Goal: Task Accomplishment & Management: Use online tool/utility

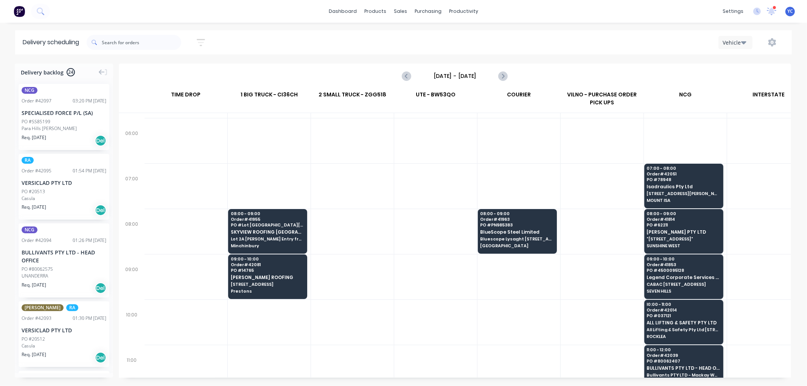
scroll to position [42, 0]
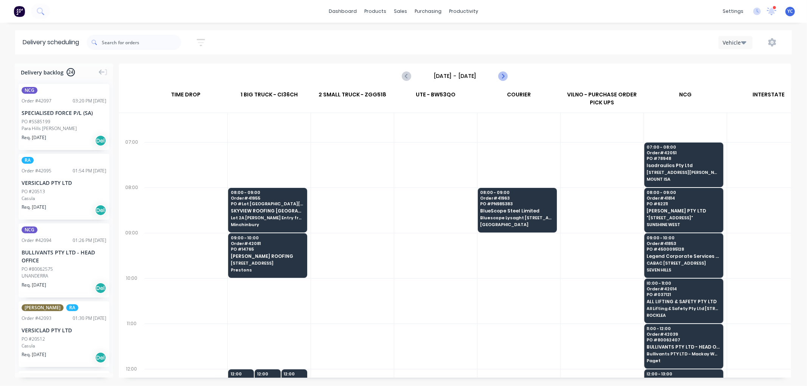
click at [504, 77] on icon "Next page" at bounding box center [502, 76] width 3 height 6
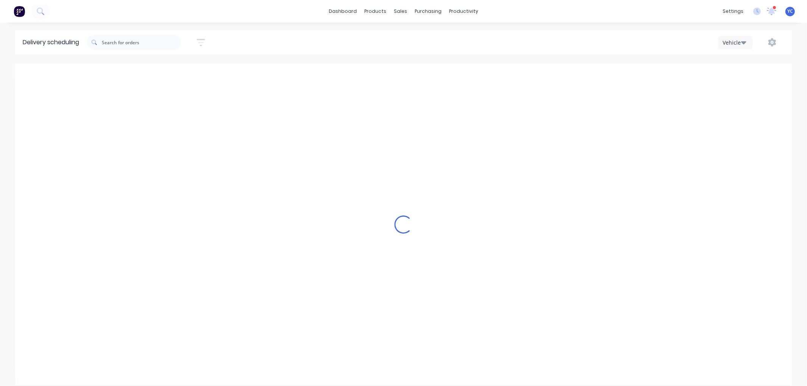
scroll to position [0, 0]
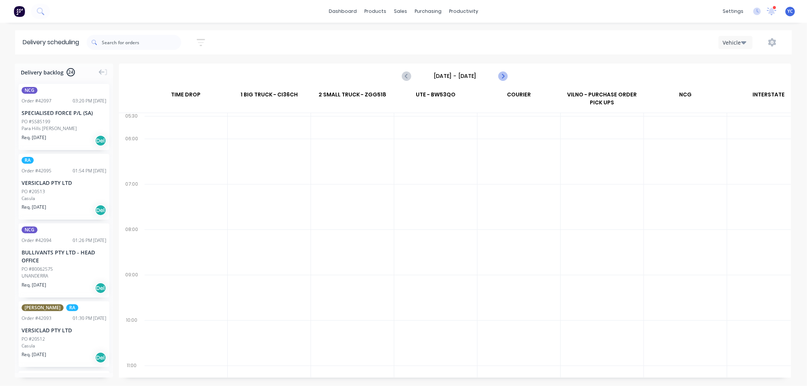
click at [504, 77] on icon "Next page" at bounding box center [502, 76] width 3 height 6
type input "Tuesday - 07/10/25"
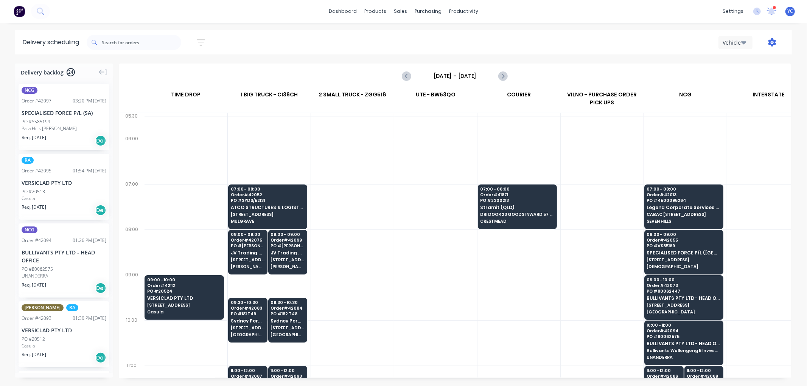
click at [770, 44] on icon "button" at bounding box center [772, 42] width 8 height 8
click at [743, 64] on div "Run Sheet" at bounding box center [748, 62] width 58 height 11
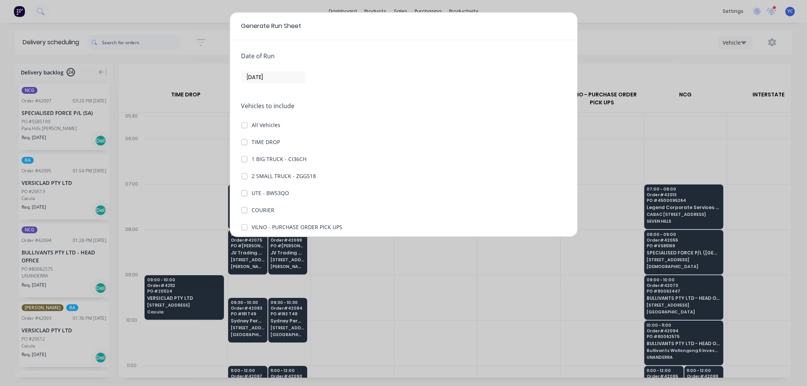
click at [263, 77] on input "[DATE]" at bounding box center [274, 77] width 64 height 11
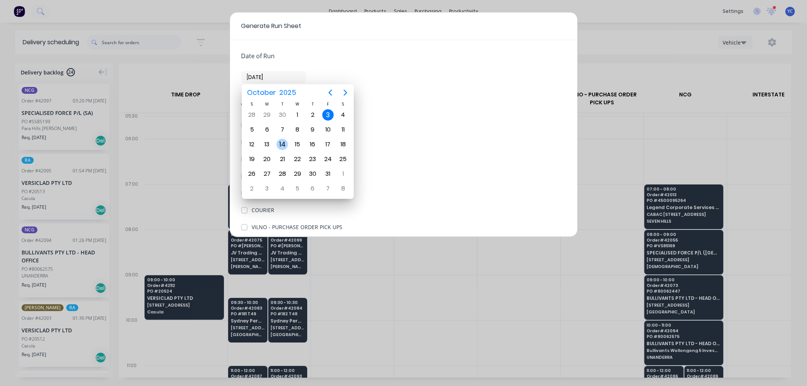
click at [280, 143] on div "14" at bounding box center [282, 144] width 11 height 11
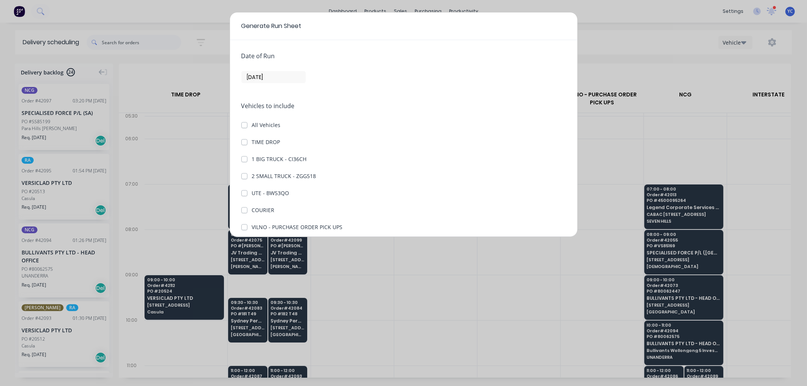
type input "14/10/25"
click at [252, 141] on label "TIME DROP" at bounding box center [266, 142] width 28 height 8
click at [244, 141] on DROP "TIME DROP" at bounding box center [244, 141] width 6 height 7
checkbox DROP "true"
click at [252, 159] on label "1 BIG TRUCK - CI36CH" at bounding box center [279, 159] width 55 height 8
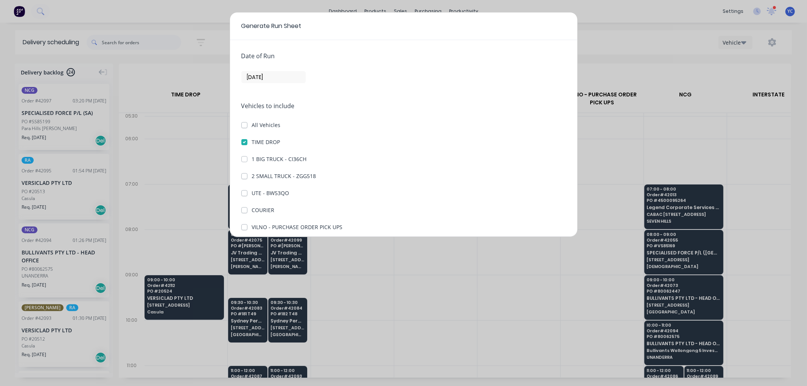
click at [243, 159] on CI36CH "1 BIG TRUCK - CI36CH" at bounding box center [244, 158] width 6 height 7
checkbox CI36CH "true"
click at [252, 208] on label "COURIER" at bounding box center [263, 210] width 23 height 8
click at [242, 208] on input "COURIER" at bounding box center [244, 209] width 6 height 7
checkbox input "true"
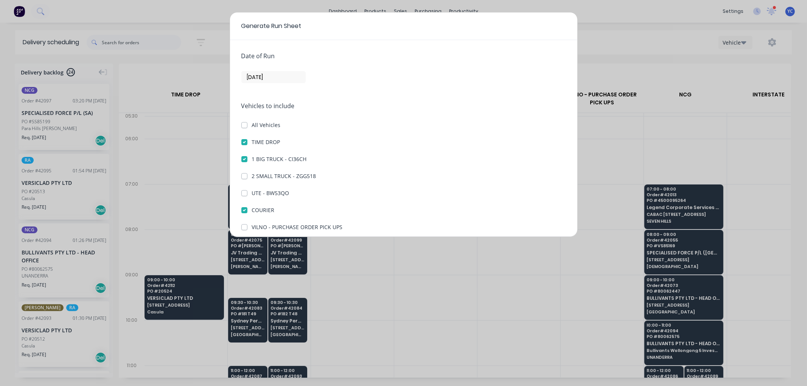
scroll to position [87, 0]
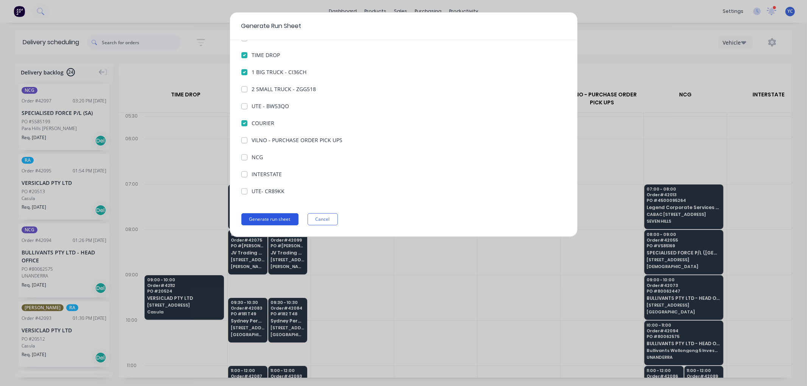
click at [284, 216] on button "Generate run sheet" at bounding box center [269, 219] width 57 height 12
click at [270, 218] on button "Generate run sheet" at bounding box center [269, 219] width 57 height 12
click at [277, 218] on button "Generate run sheet" at bounding box center [269, 219] width 57 height 12
click at [312, 218] on button "Cancel" at bounding box center [323, 219] width 30 height 12
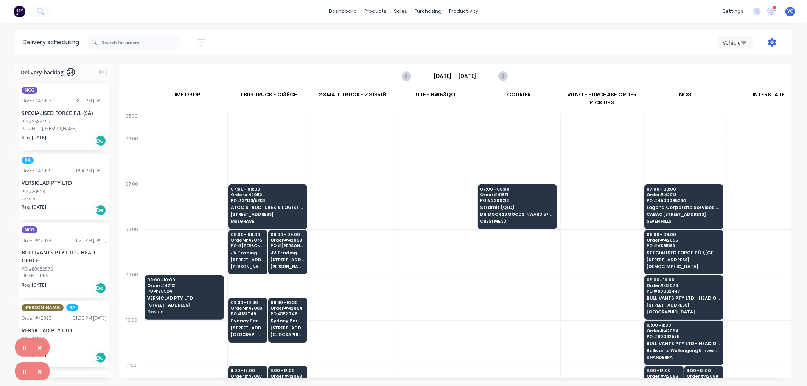
click at [771, 43] on icon "button" at bounding box center [772, 42] width 8 height 8
click at [737, 63] on div "Run Sheet" at bounding box center [748, 62] width 58 height 11
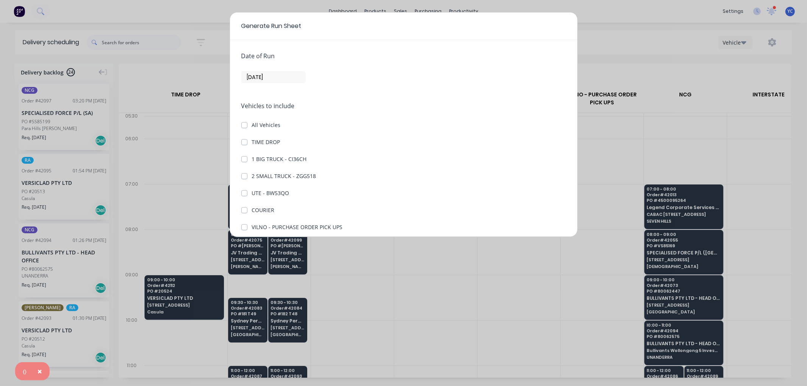
click at [255, 77] on input "[DATE]" at bounding box center [274, 77] width 64 height 11
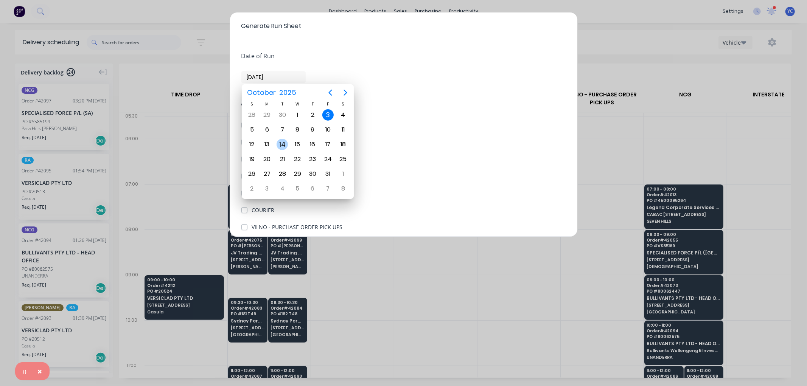
click at [280, 142] on div "14" at bounding box center [282, 144] width 11 height 11
type input "14/10/25"
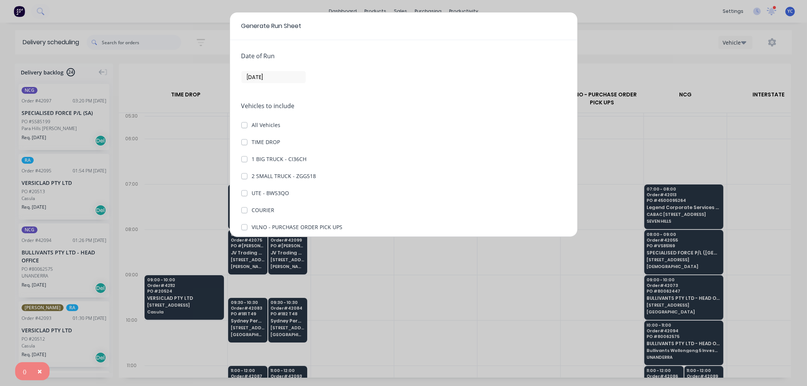
click at [252, 143] on label "TIME DROP" at bounding box center [266, 142] width 28 height 8
click at [247, 143] on DROP "TIME DROP" at bounding box center [244, 141] width 6 height 7
checkbox DROP "true"
click at [252, 160] on label "1 BIG TRUCK - CI36CH" at bounding box center [279, 159] width 55 height 8
click at [244, 160] on CI36CH "1 BIG TRUCK - CI36CH" at bounding box center [244, 158] width 6 height 7
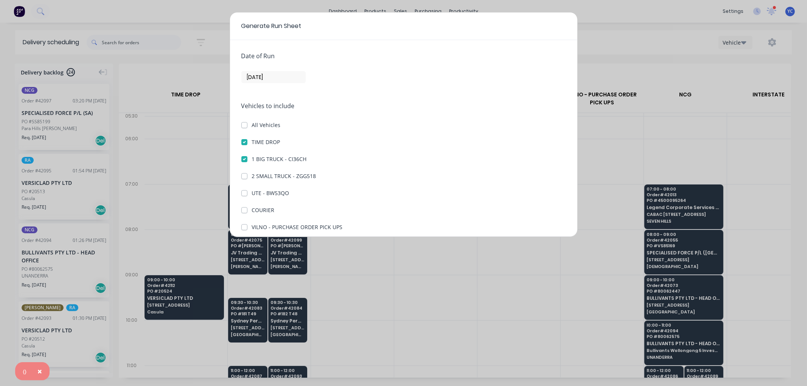
checkbox CI36CH "true"
click at [252, 211] on label "COURIER" at bounding box center [263, 210] width 23 height 8
click at [243, 211] on input "COURIER" at bounding box center [244, 209] width 6 height 7
checkbox input "true"
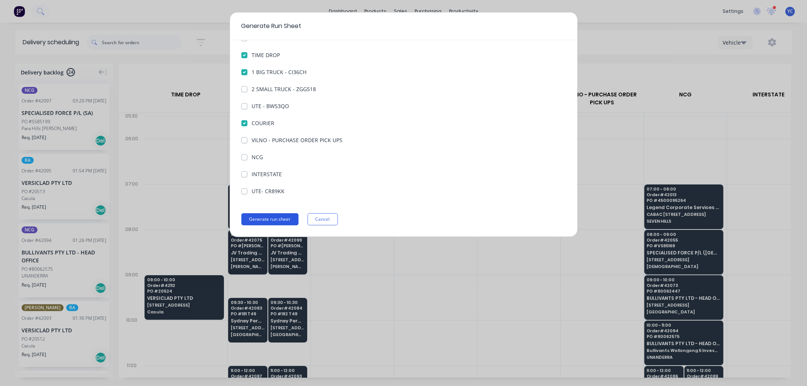
click at [262, 219] on button "Generate run sheet" at bounding box center [269, 219] width 57 height 12
click at [328, 215] on button "Cancel" at bounding box center [323, 219] width 30 height 12
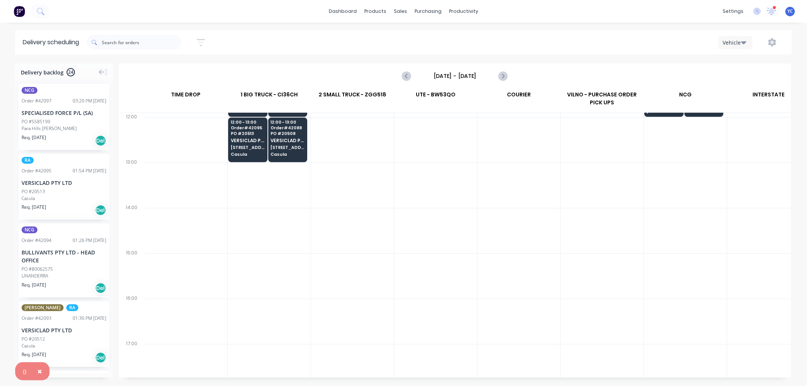
scroll to position [0, 0]
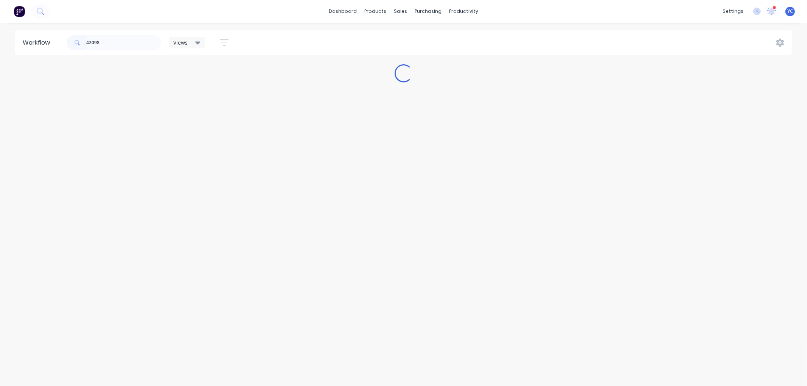
type input "42098"
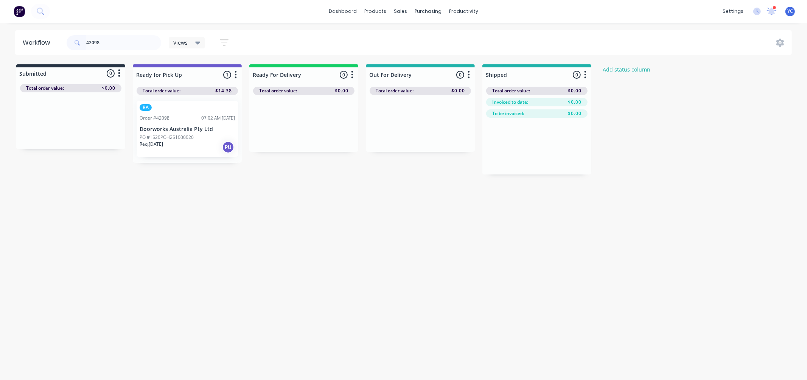
click at [176, 201] on div "Workflow 42098 Views Save new view None (Default) edit AL edit ALL edit BB & TH…" at bounding box center [403, 197] width 807 height 334
click at [202, 205] on div "Mark as Picked Up" at bounding box center [209, 209] width 76 height 16
click at [462, 9] on div "productivity" at bounding box center [463, 11] width 37 height 11
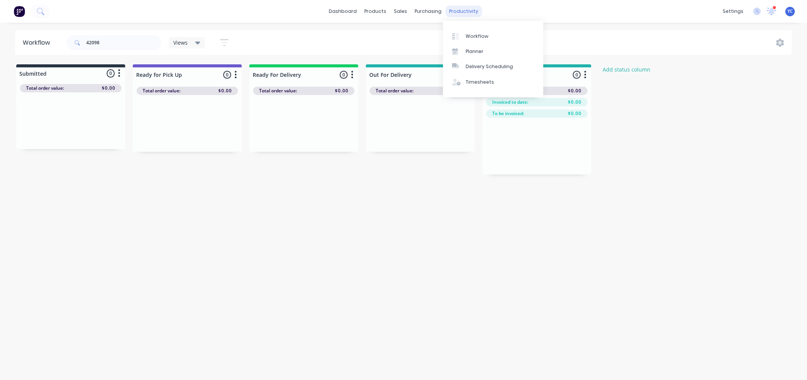
click at [458, 9] on div "productivity" at bounding box center [463, 11] width 37 height 11
click at [476, 49] on div "Planner" at bounding box center [475, 51] width 18 height 7
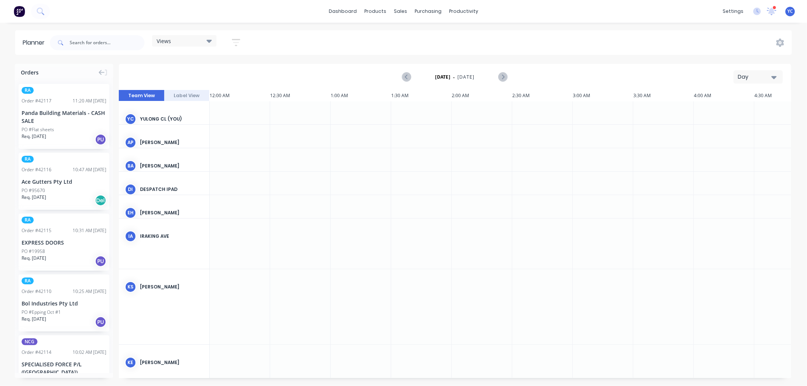
scroll to position [0, 1332]
click at [205, 44] on div "Views" at bounding box center [184, 40] width 55 height 7
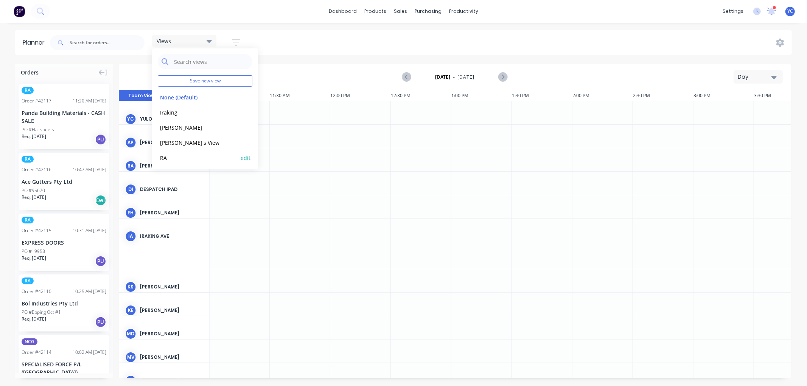
click at [168, 153] on button "RA" at bounding box center [198, 157] width 81 height 9
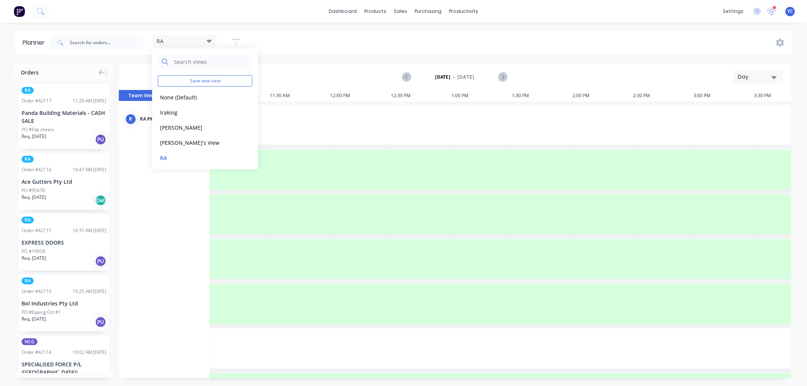
click at [771, 76] on button "Day" at bounding box center [758, 76] width 49 height 13
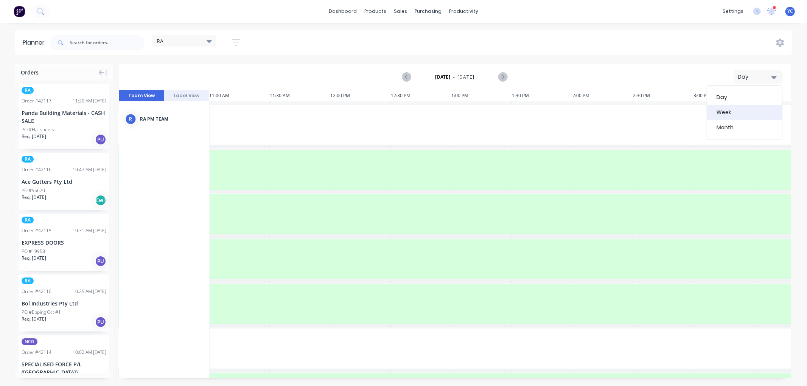
click at [731, 107] on div "Week" at bounding box center [744, 112] width 75 height 15
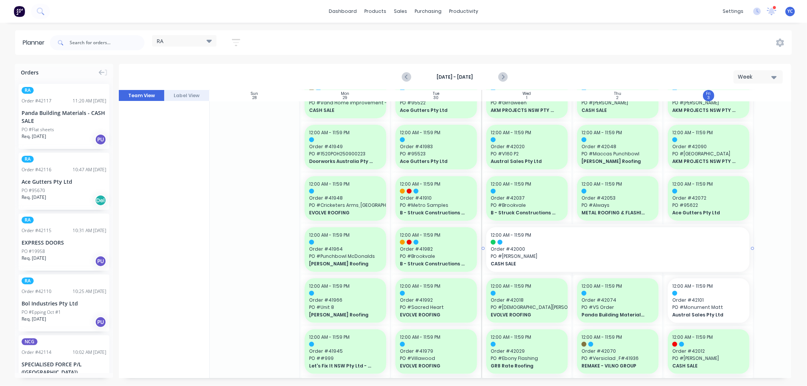
scroll to position [168, 0]
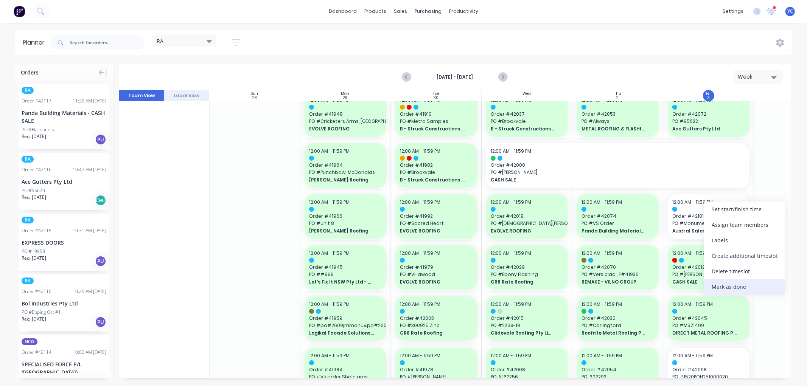
click at [735, 284] on div "Mark as done" at bounding box center [744, 287] width 81 height 16
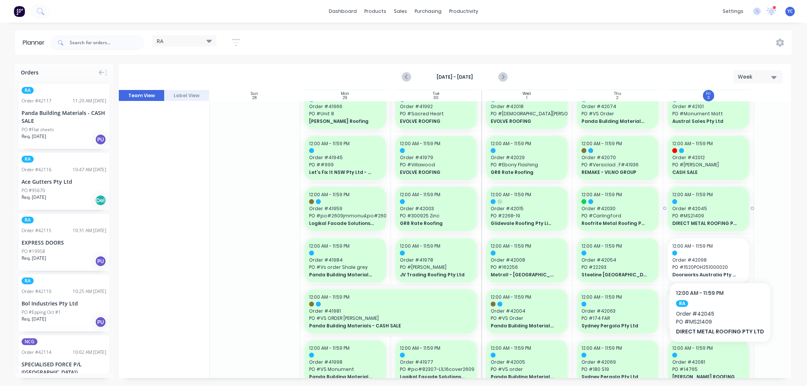
scroll to position [294, 0]
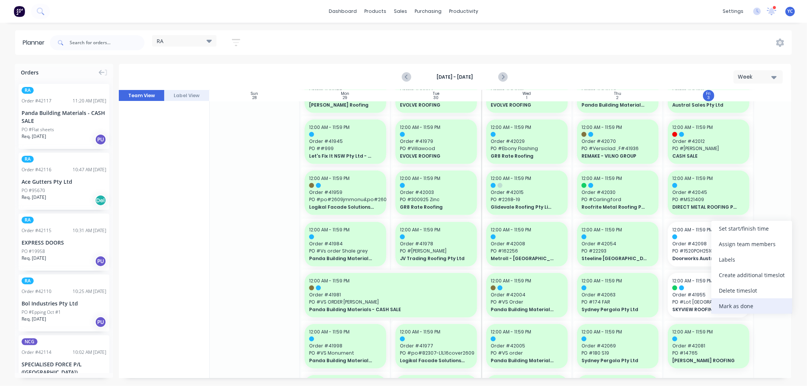
click at [750, 304] on div "Mark as done" at bounding box center [751, 307] width 81 height 16
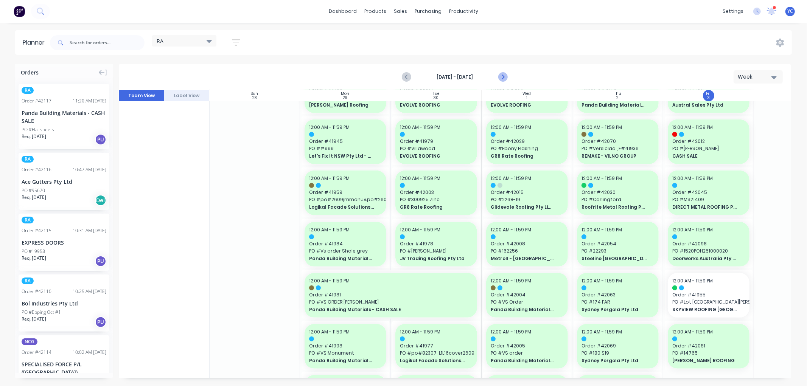
click at [508, 79] on button "Next page" at bounding box center [502, 77] width 15 height 15
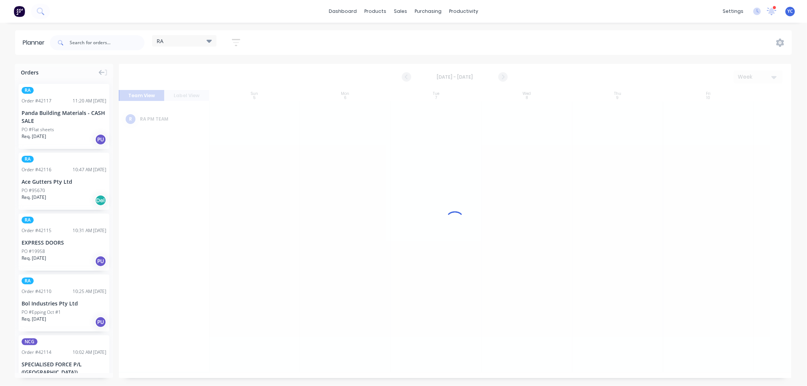
scroll to position [0, 0]
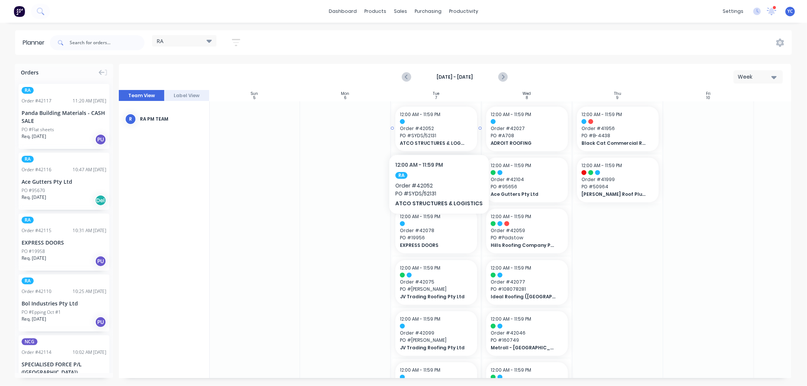
click at [436, 129] on span "Order # 42052" at bounding box center [436, 128] width 73 height 7
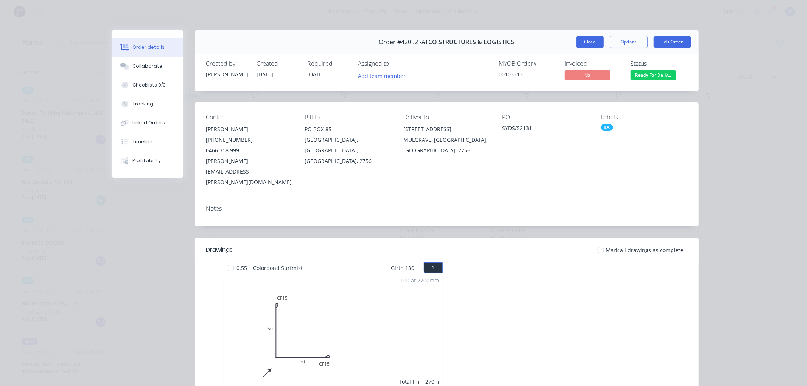
click at [591, 40] on button "Close" at bounding box center [590, 42] width 28 height 12
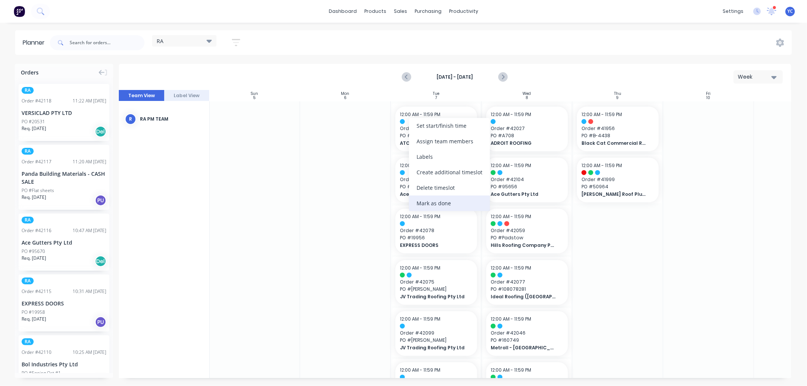
click at [429, 202] on div "Mark as done" at bounding box center [449, 204] width 81 height 16
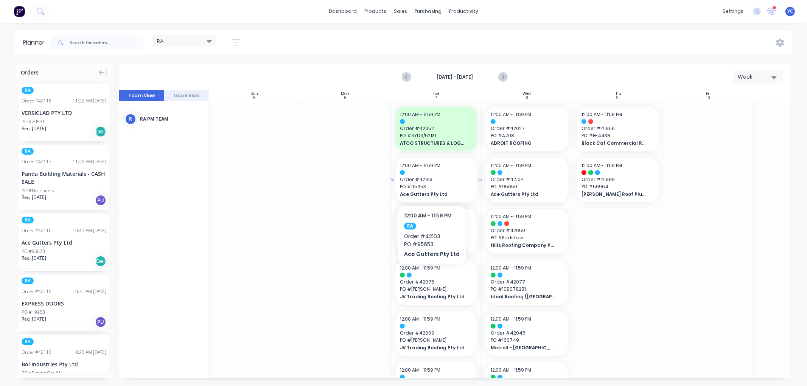
click at [429, 182] on span "Order # 42103" at bounding box center [436, 179] width 73 height 7
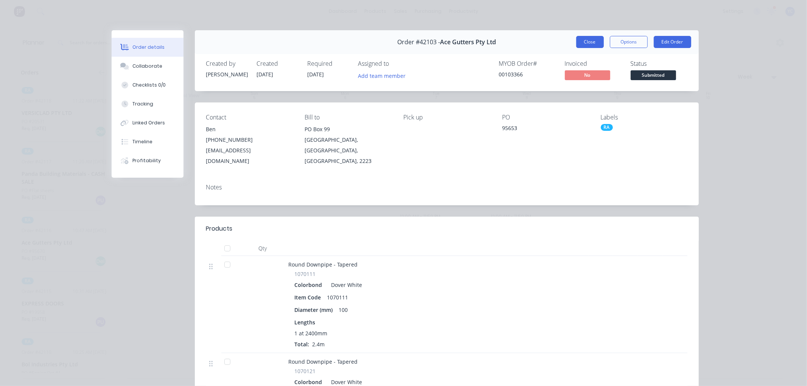
click at [580, 43] on button "Close" at bounding box center [590, 42] width 28 height 12
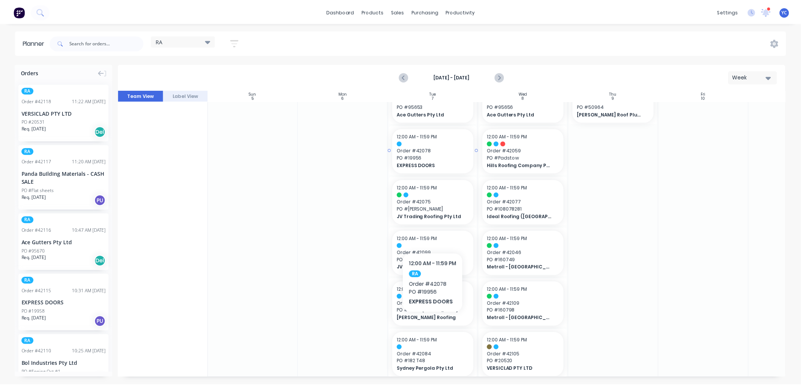
scroll to position [84, 0]
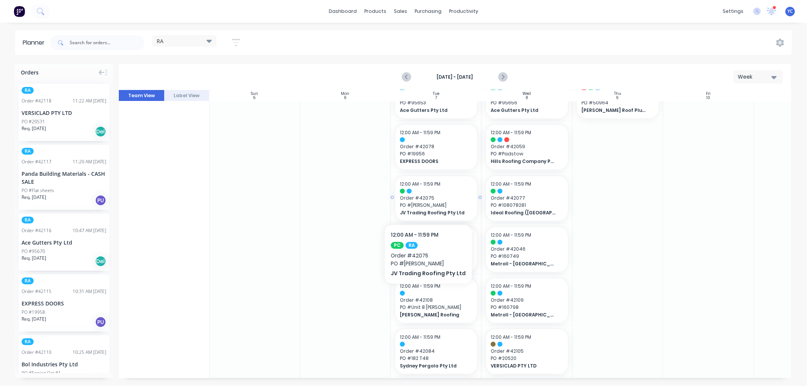
click at [426, 202] on span "PO # Oran Park" at bounding box center [436, 205] width 73 height 7
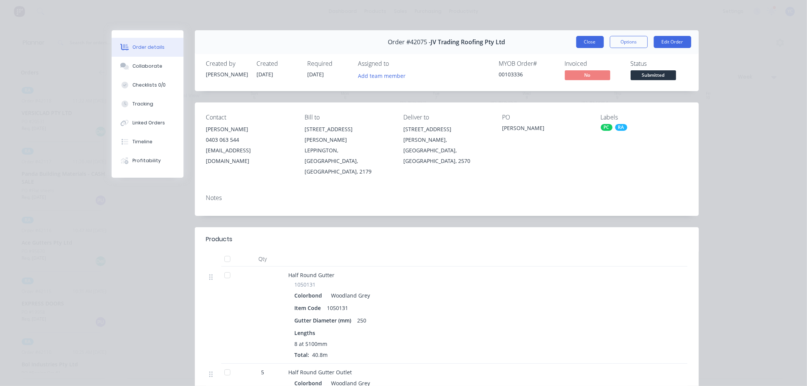
click at [582, 41] on button "Close" at bounding box center [590, 42] width 28 height 12
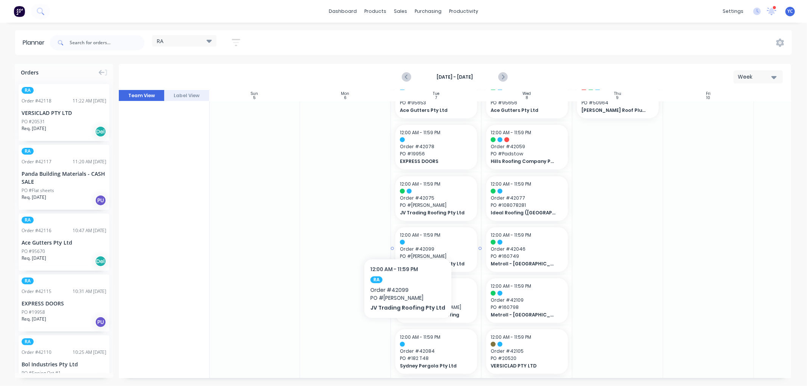
click at [406, 236] on span "12:00 AM - 11:59 PM" at bounding box center [420, 235] width 40 height 6
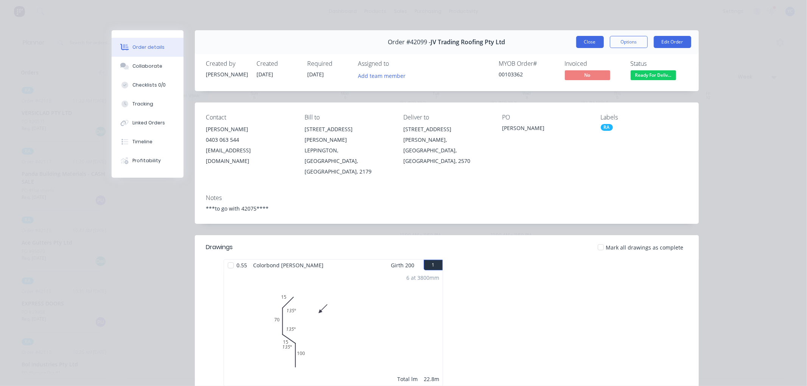
click at [584, 42] on button "Close" at bounding box center [590, 42] width 28 height 12
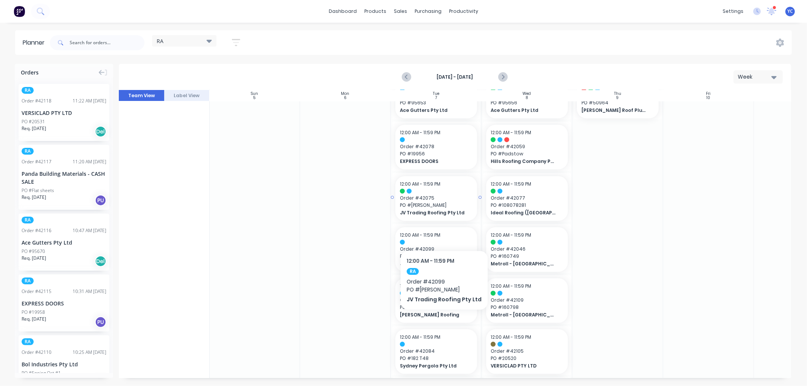
click at [444, 195] on span "Order # 42075" at bounding box center [436, 198] width 73 height 7
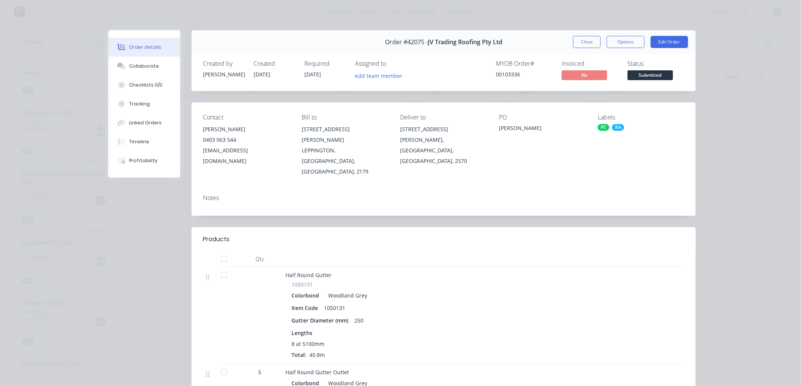
scroll to position [42, 0]
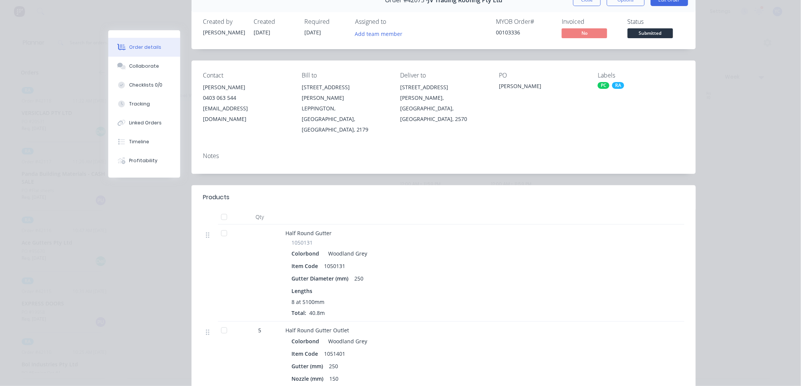
click at [222, 226] on div at bounding box center [223, 233] width 15 height 15
click at [221, 226] on div at bounding box center [223, 233] width 15 height 15
click at [222, 226] on div at bounding box center [223, 233] width 15 height 15
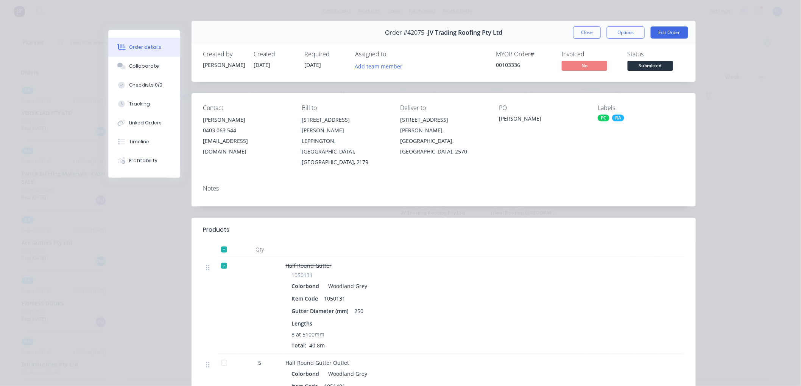
scroll to position [0, 0]
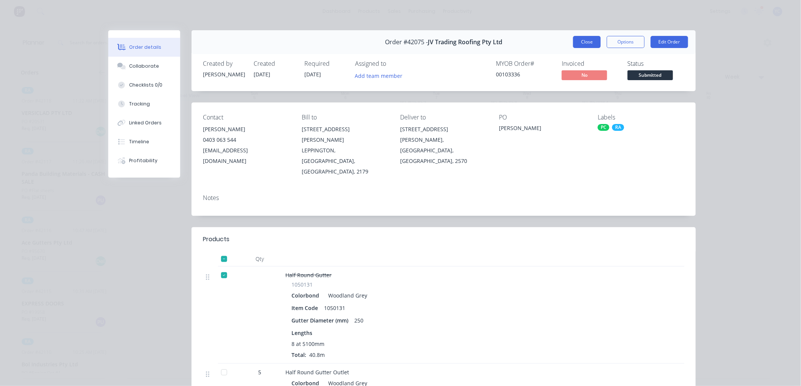
click at [579, 42] on button "Close" at bounding box center [587, 42] width 28 height 12
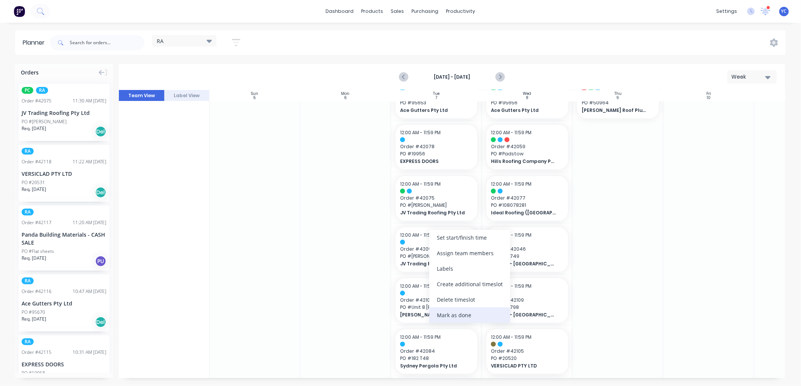
click at [447, 310] on div "Mark as done" at bounding box center [469, 316] width 81 height 16
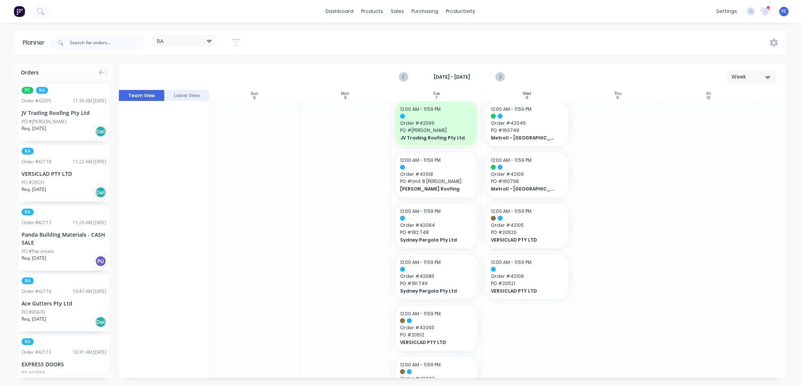
scroll to position [294, 0]
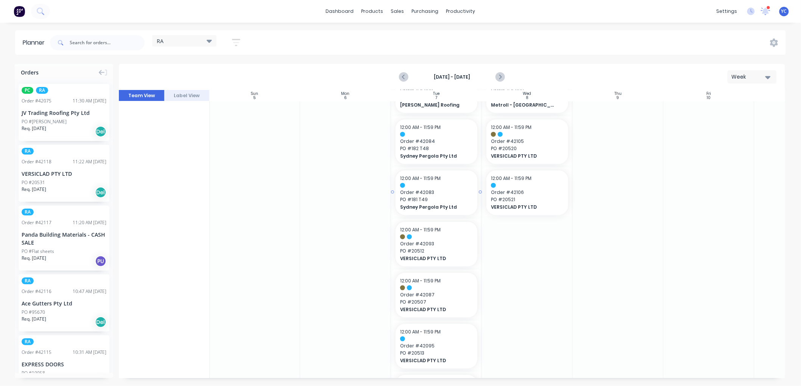
click at [425, 201] on span "PO # 181 T49" at bounding box center [436, 199] width 73 height 7
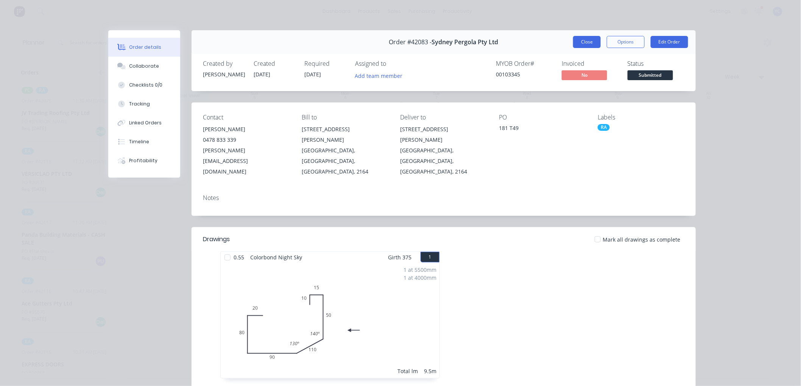
click at [582, 39] on button "Close" at bounding box center [587, 42] width 28 height 12
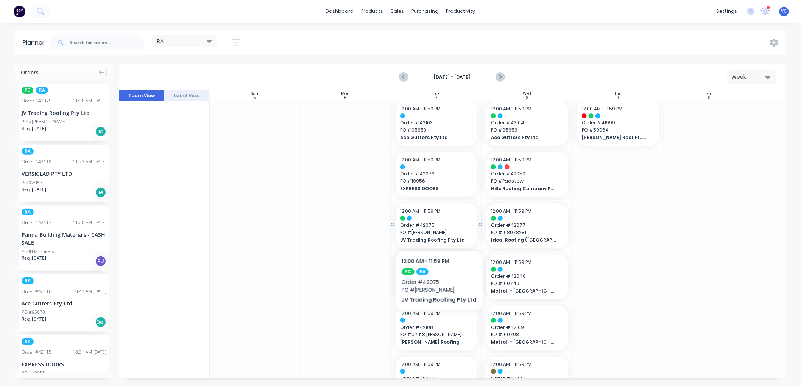
scroll to position [0, 0]
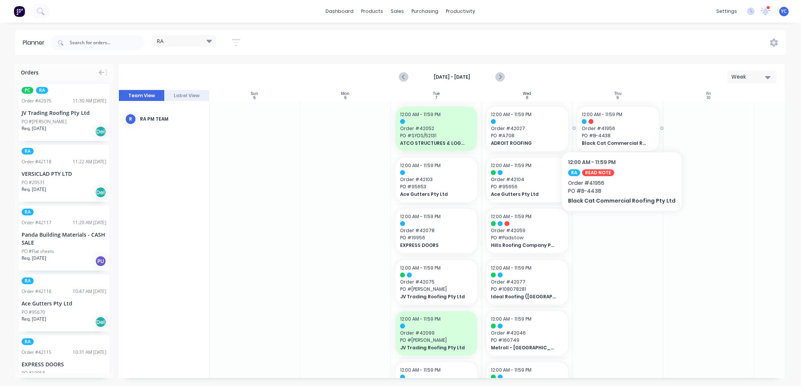
click at [619, 129] on span "Order # 41956" at bounding box center [618, 128] width 73 height 7
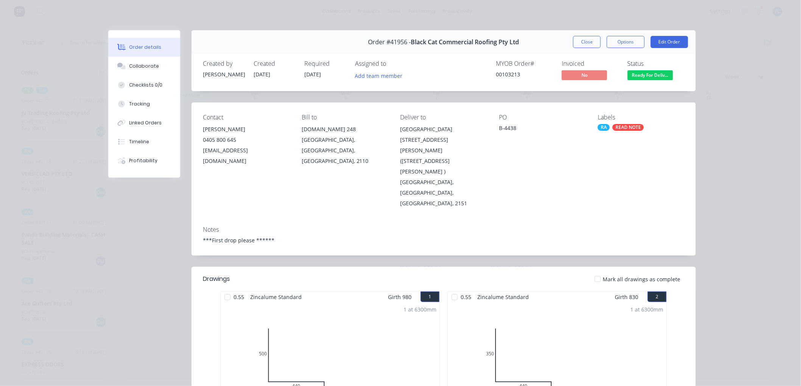
click at [591, 43] on button "Close" at bounding box center [587, 42] width 28 height 12
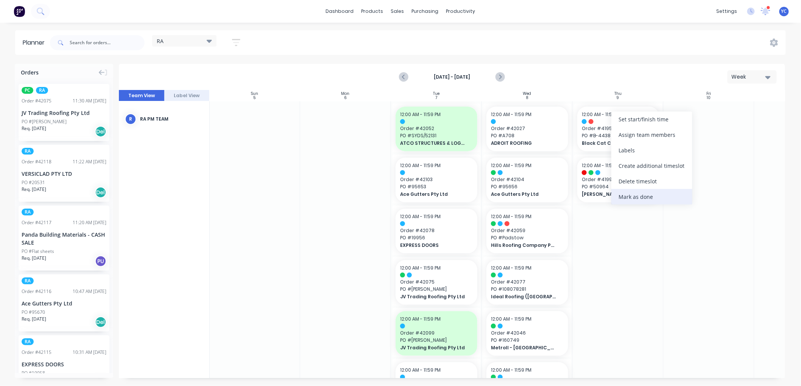
click at [632, 197] on div "Mark as done" at bounding box center [651, 197] width 81 height 16
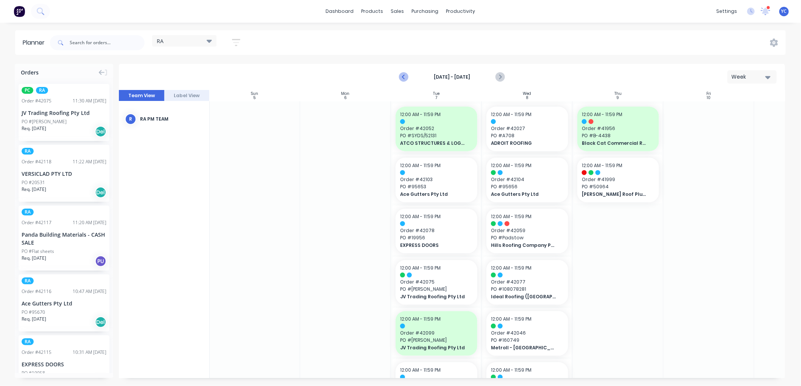
click at [400, 78] on icon "Previous page" at bounding box center [404, 77] width 9 height 9
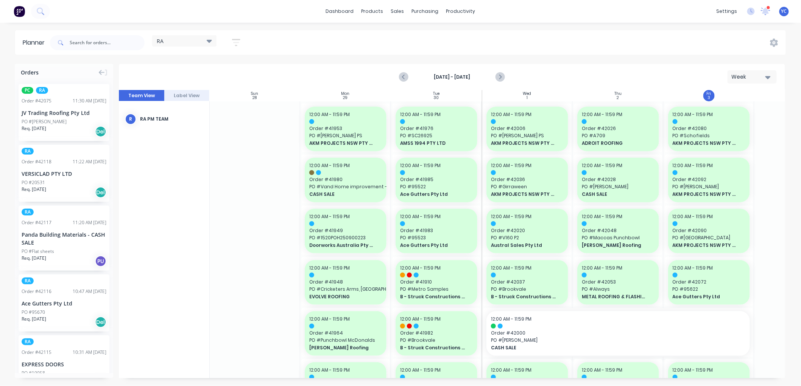
click at [50, 110] on div "JV Trading Roofing Pty Ltd" at bounding box center [64, 113] width 85 height 8
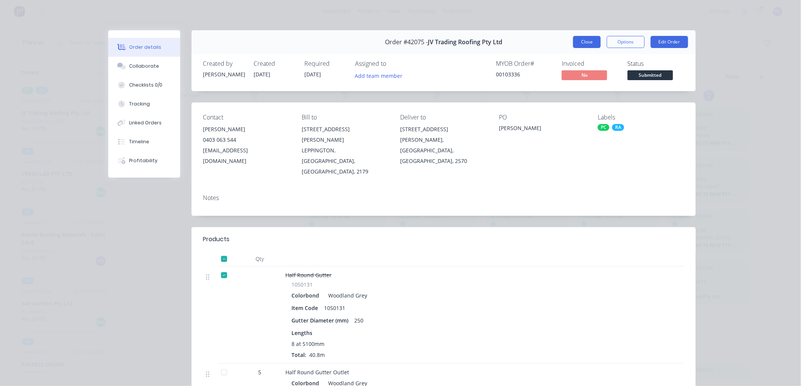
click at [591, 37] on button "Close" at bounding box center [587, 42] width 28 height 12
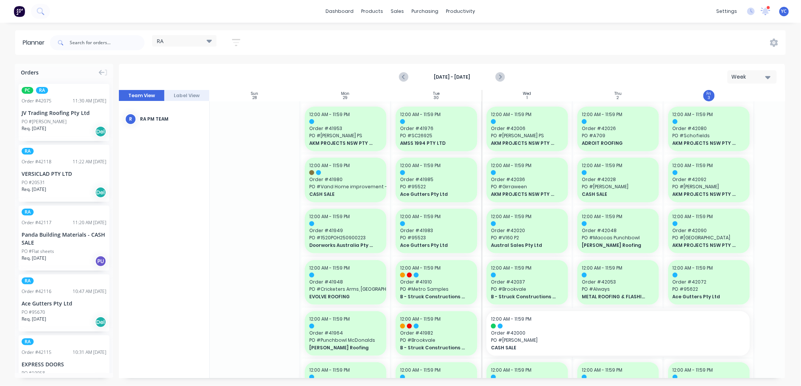
click at [41, 238] on div "Panda Building Materials - CASH SALE" at bounding box center [64, 239] width 85 height 16
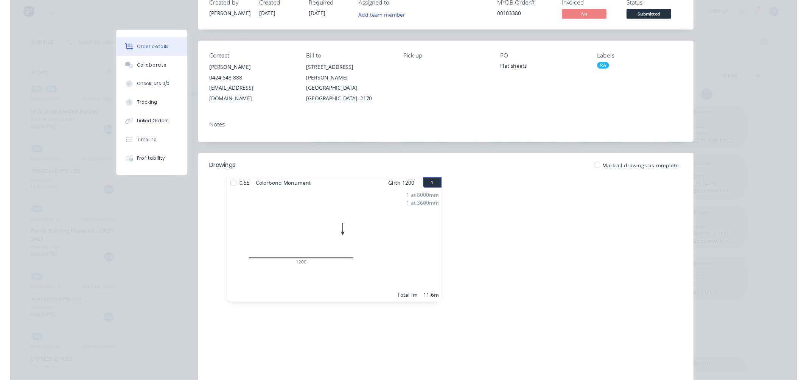
scroll to position [0, 0]
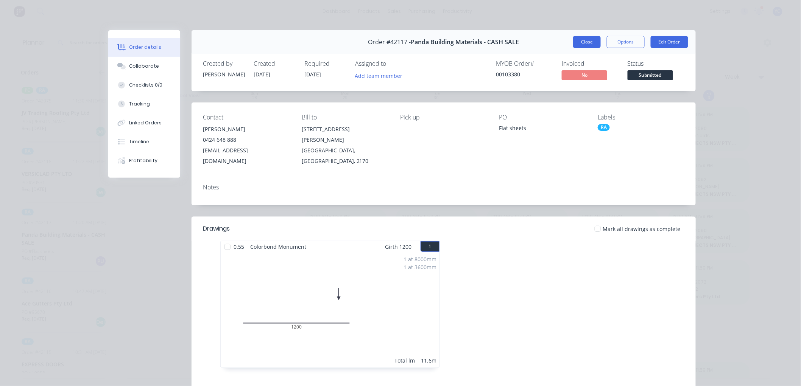
click at [588, 42] on button "Close" at bounding box center [587, 42] width 28 height 12
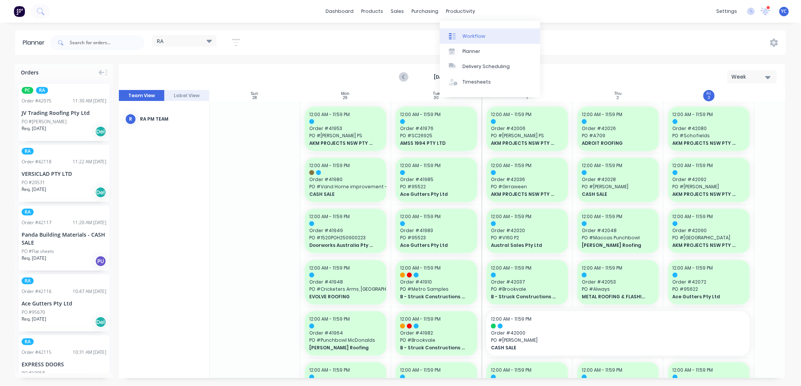
click at [472, 36] on div "Workflow" at bounding box center [473, 36] width 23 height 7
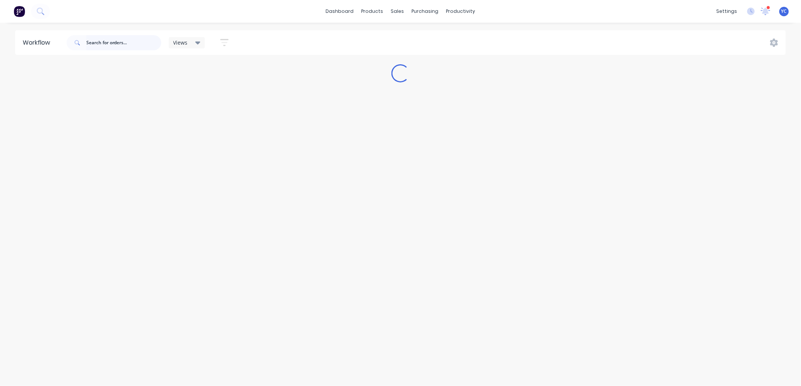
click at [130, 45] on input "text" at bounding box center [123, 42] width 75 height 15
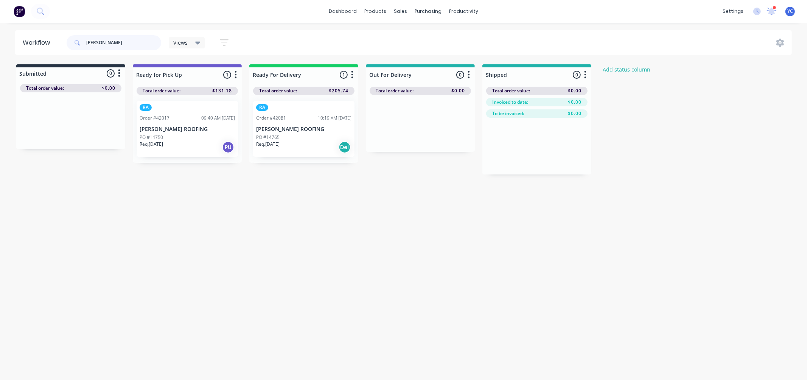
type input "tomkat"
click at [270, 131] on p "[PERSON_NAME] ROOFING" at bounding box center [303, 129] width 95 height 6
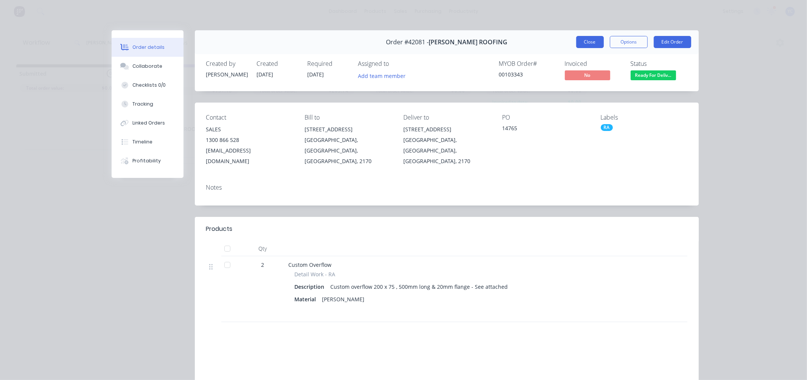
click at [576, 39] on button "Close" at bounding box center [590, 42] width 28 height 12
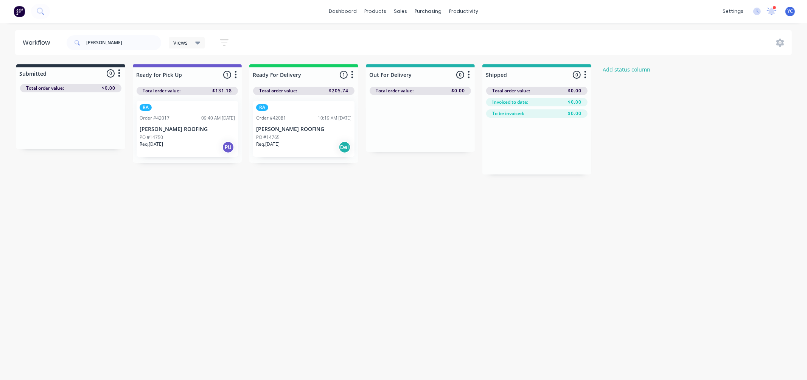
click at [185, 132] on p "[PERSON_NAME] ROOFING" at bounding box center [187, 129] width 95 height 6
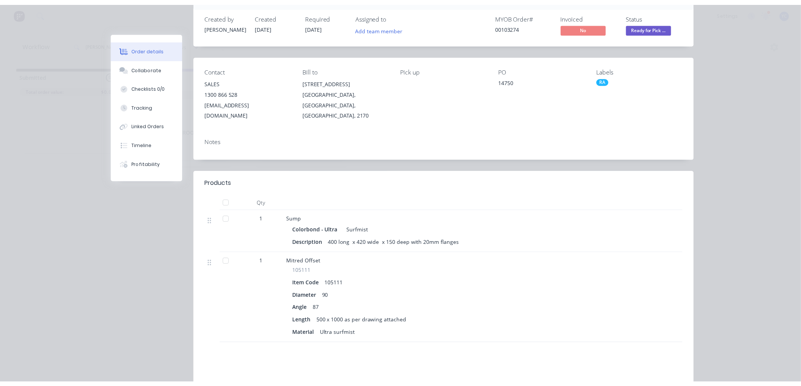
scroll to position [31, 0]
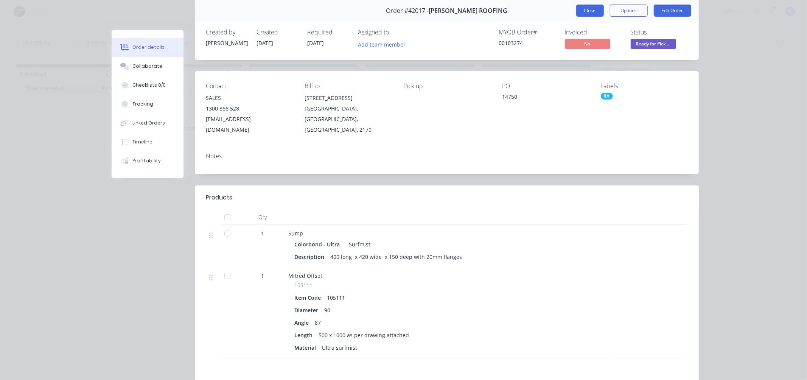
click at [580, 11] on button "Close" at bounding box center [590, 11] width 28 height 12
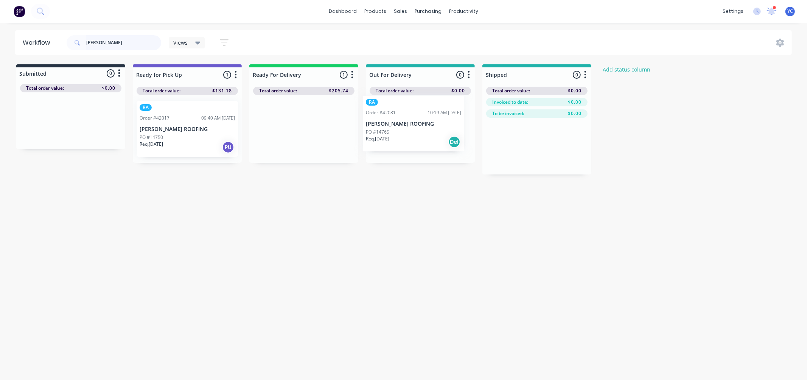
drag, startPoint x: 287, startPoint y: 127, endPoint x: 400, endPoint y: 122, distance: 113.3
click at [400, 122] on div "Submitted 0 Status colour #273444 hex #273444 Save Cancel Summaries Total order…" at bounding box center [405, 119] width 823 height 110
click at [137, 40] on input "tomkat" at bounding box center [123, 42] width 75 height 15
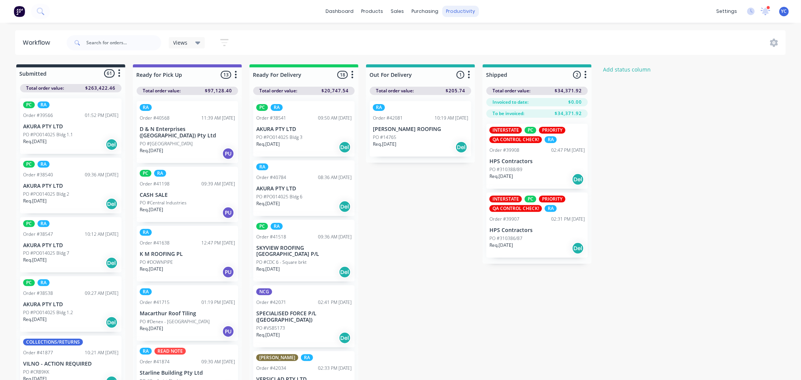
click at [462, 10] on div "productivity" at bounding box center [460, 11] width 37 height 11
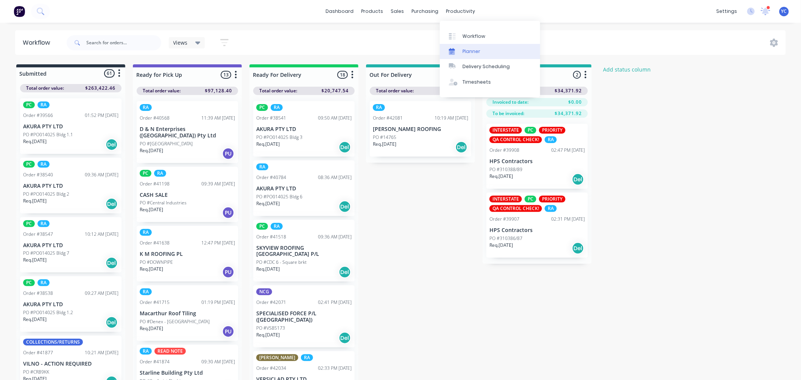
click at [466, 47] on link "Planner" at bounding box center [490, 51] width 100 height 15
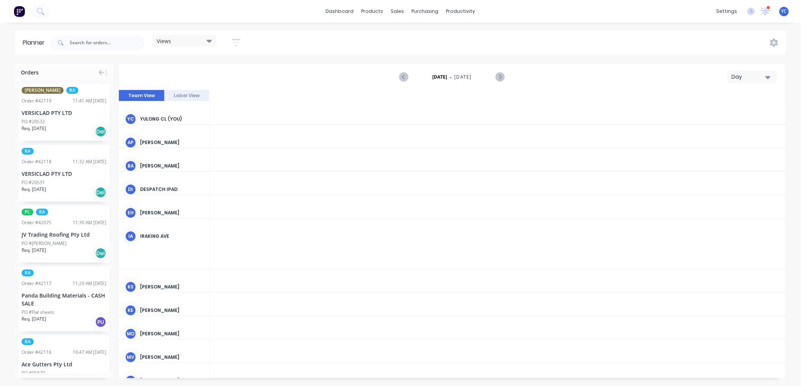
scroll to position [0, 1332]
click at [202, 44] on div "Views" at bounding box center [184, 40] width 55 height 7
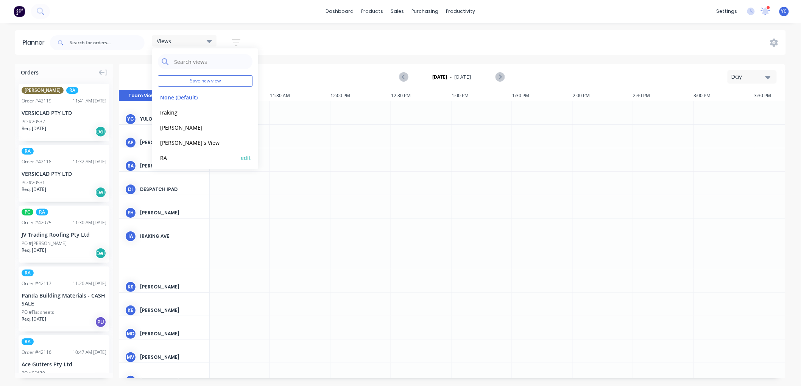
click at [177, 156] on button "RA" at bounding box center [198, 157] width 81 height 9
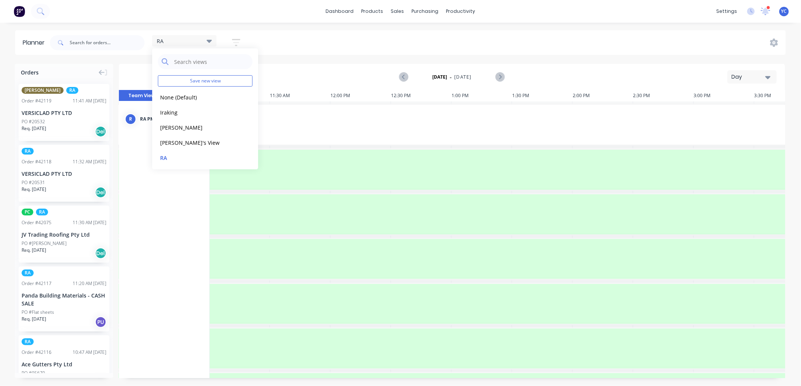
click at [765, 75] on icon "button" at bounding box center [767, 77] width 5 height 8
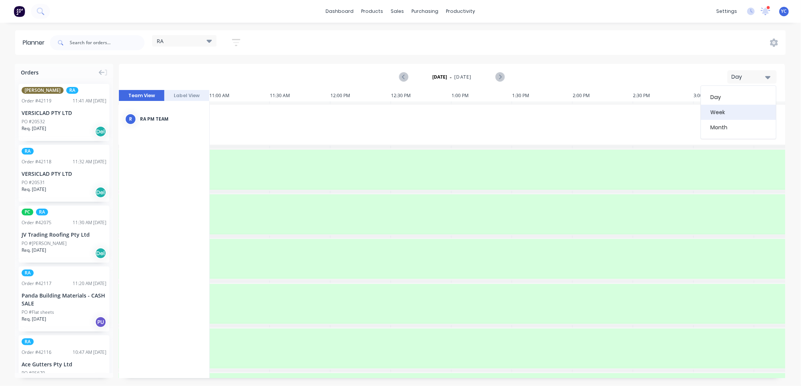
click at [726, 112] on div "Week" at bounding box center [738, 112] width 75 height 15
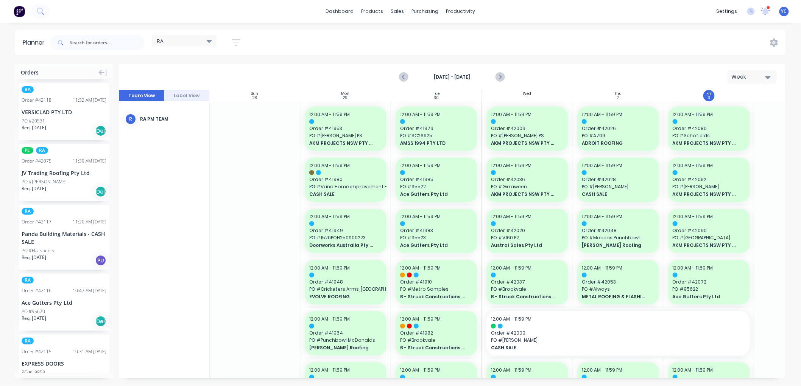
scroll to position [84, 0]
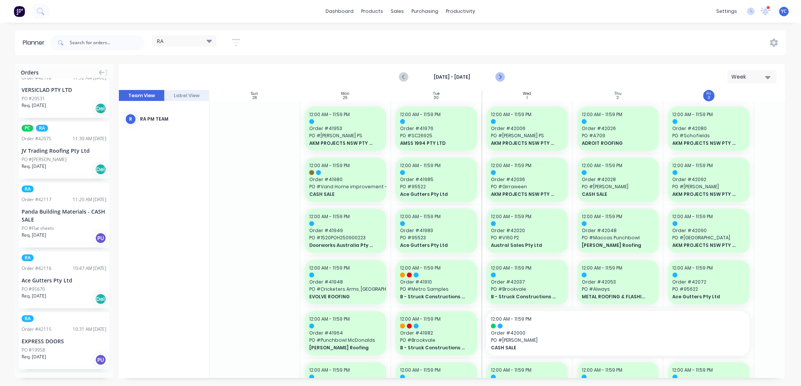
click at [499, 73] on icon "Next page" at bounding box center [499, 77] width 9 height 9
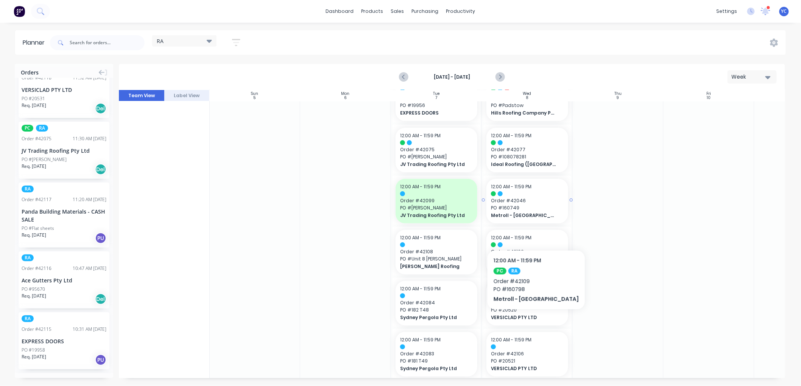
scroll to position [84, 0]
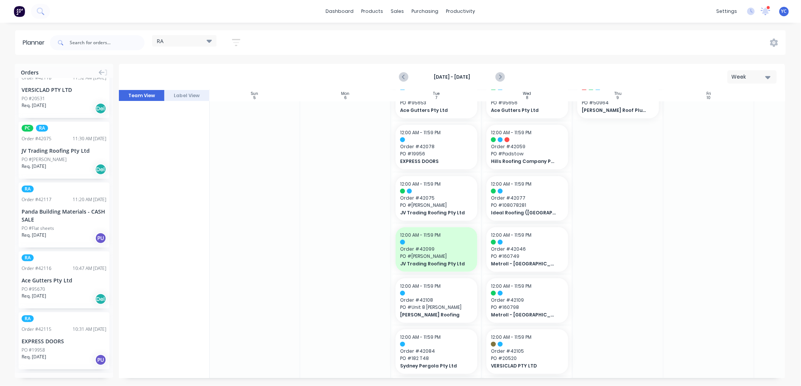
drag, startPoint x: 65, startPoint y: 280, endPoint x: 525, endPoint y: 202, distance: 466.7
drag, startPoint x: 68, startPoint y: 337, endPoint x: 421, endPoint y: 303, distance: 354.6
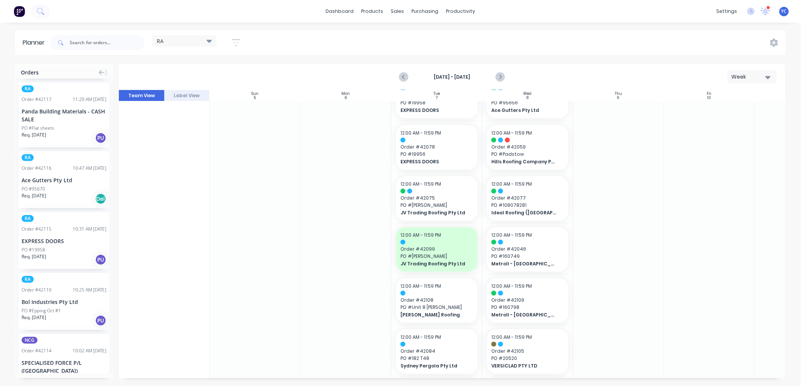
scroll to position [210, 0]
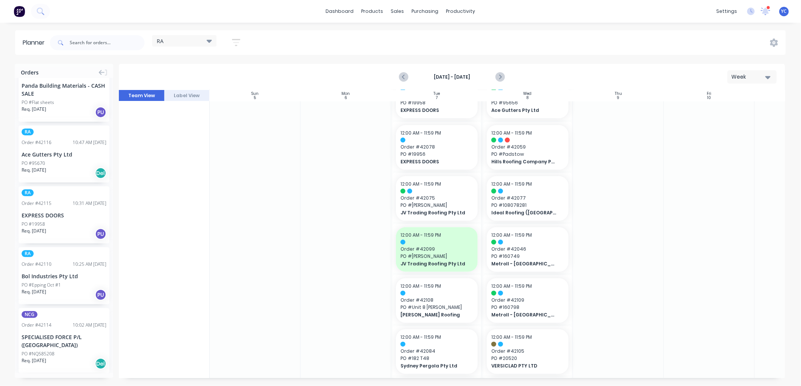
drag, startPoint x: 71, startPoint y: 275, endPoint x: 425, endPoint y: 254, distance: 354.8
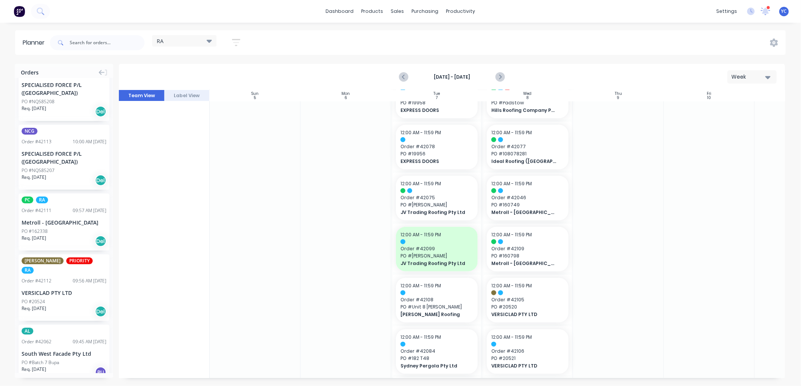
scroll to position [504, 0]
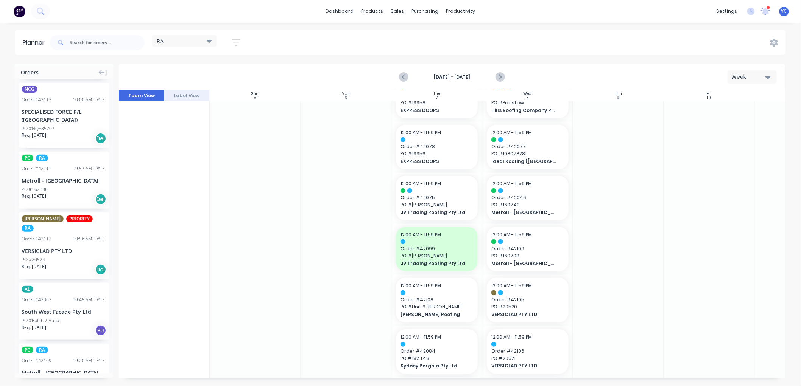
drag, startPoint x: 60, startPoint y: 235, endPoint x: 422, endPoint y: 203, distance: 363.5
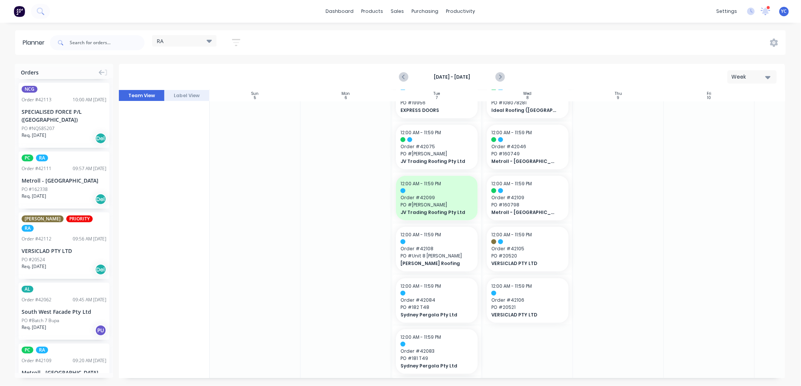
drag, startPoint x: 52, startPoint y: 178, endPoint x: 616, endPoint y: 162, distance: 564.0
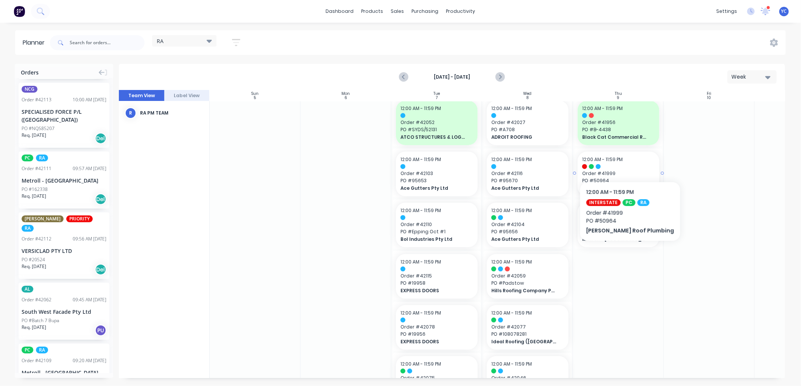
scroll to position [0, 0]
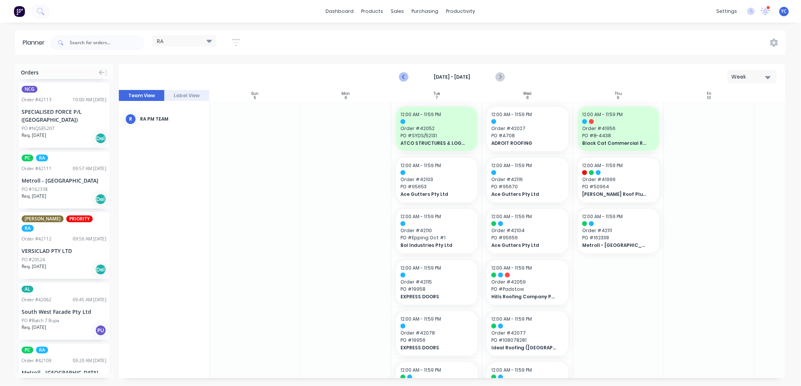
click at [406, 77] on icon "Previous page" at bounding box center [404, 77] width 9 height 9
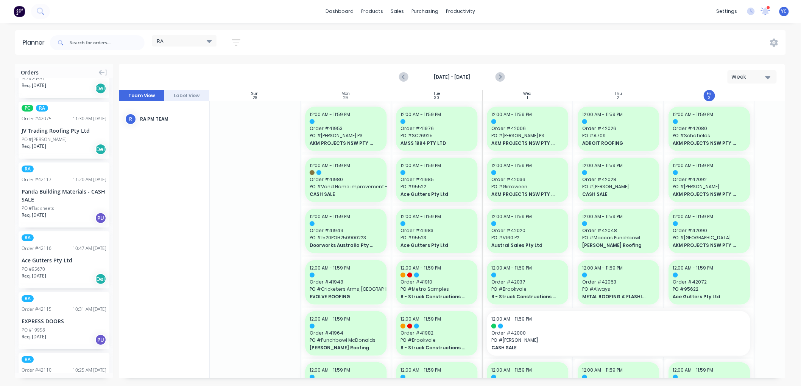
scroll to position [84, 0]
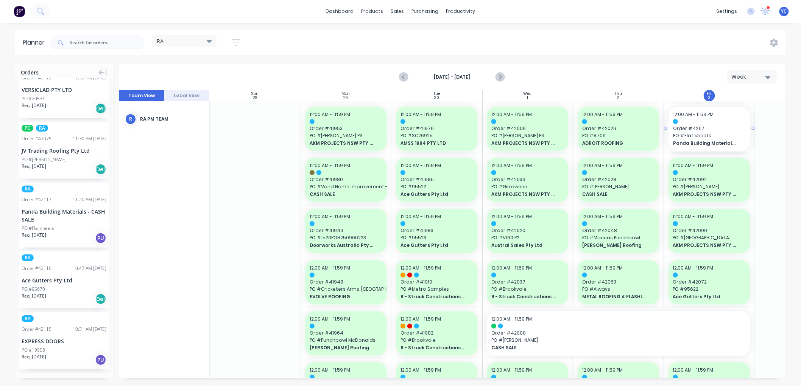
drag, startPoint x: 56, startPoint y: 223, endPoint x: 681, endPoint y: 224, distance: 625.1
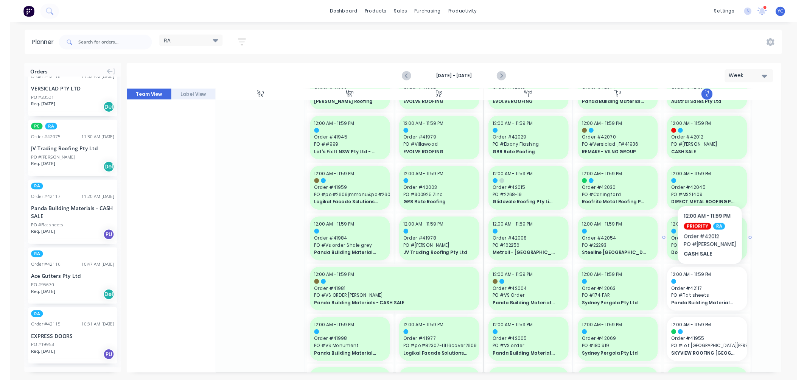
scroll to position [336, 0]
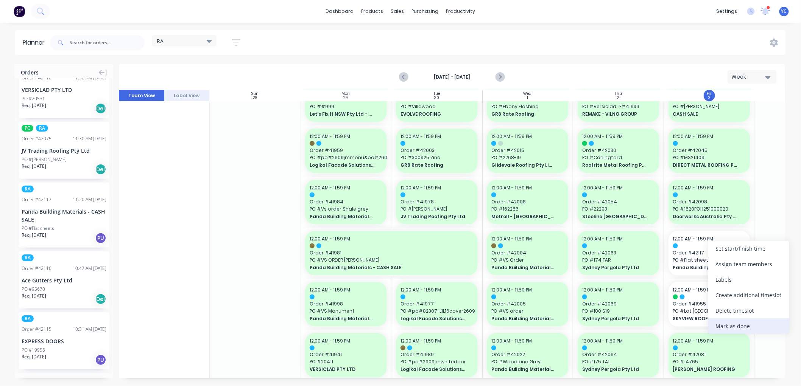
click at [747, 322] on div "Mark as done" at bounding box center [748, 327] width 81 height 16
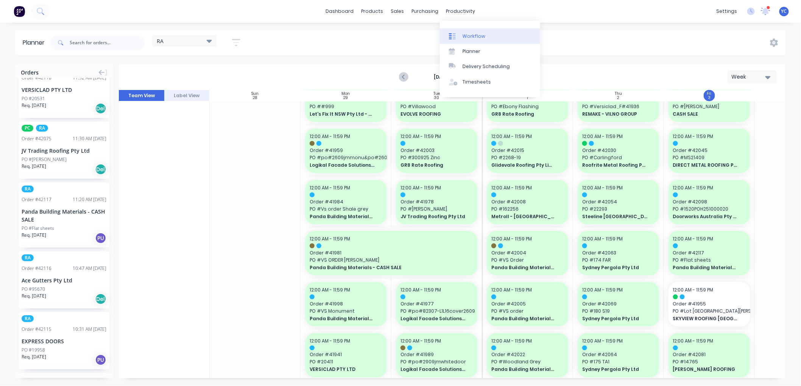
click at [480, 40] on link "Workflow" at bounding box center [490, 35] width 100 height 15
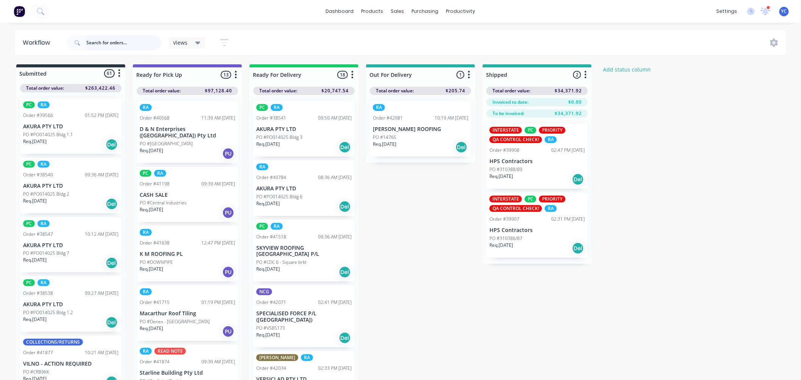
click at [114, 39] on input "text" at bounding box center [123, 42] width 75 height 15
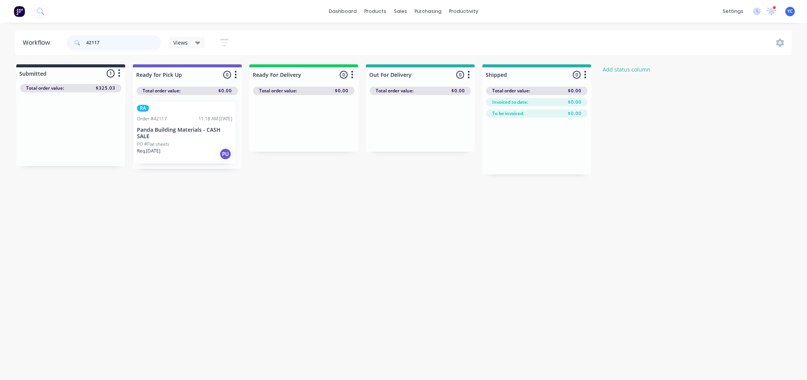
drag, startPoint x: 78, startPoint y: 137, endPoint x: 196, endPoint y: 139, distance: 117.7
click at [196, 139] on div "Submitted 1 Status colour #273444 hex #273444 Save Cancel Summaries Total order…" at bounding box center [405, 119] width 823 height 110
click at [138, 43] on input "42117" at bounding box center [123, 42] width 75 height 15
drag, startPoint x: 59, startPoint y: 137, endPoint x: 303, endPoint y: 139, distance: 244.4
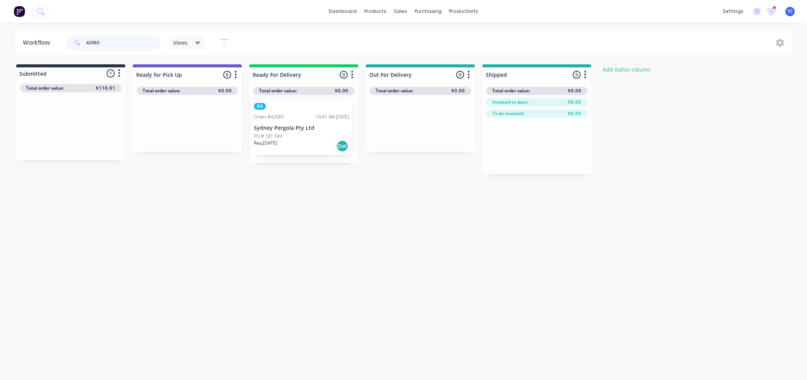
click at [294, 139] on div "Submitted 1 Status colour #273444 hex #273444 Save Cancel Summaries Total order…" at bounding box center [405, 119] width 823 height 110
click at [124, 45] on input "42083" at bounding box center [123, 42] width 75 height 15
type input "42088"
click at [123, 40] on input "42088" at bounding box center [123, 42] width 75 height 15
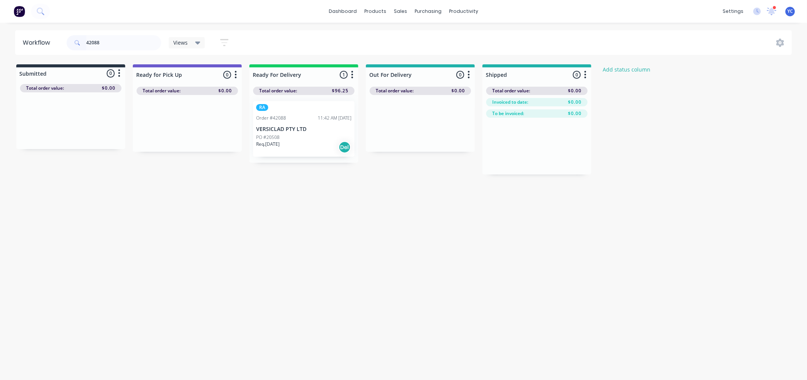
click at [123, 40] on input "42088" at bounding box center [123, 42] width 75 height 15
drag, startPoint x: 92, startPoint y: 127, endPoint x: 328, endPoint y: 135, distance: 236.2
click at [327, 134] on div "Submitted 1 Status colour #273444 hex #273444 Save Cancel Summaries Total order…" at bounding box center [405, 119] width 823 height 110
click at [129, 44] on input "42084" at bounding box center [123, 42] width 75 height 15
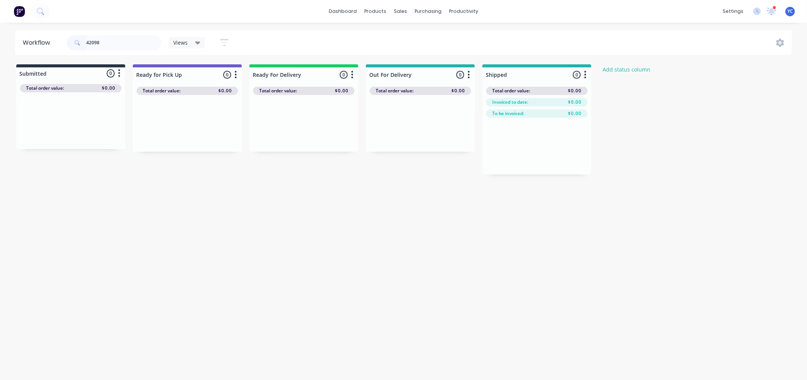
click at [125, 42] on input "42098" at bounding box center [123, 42] width 75 height 15
type input "versiclad"
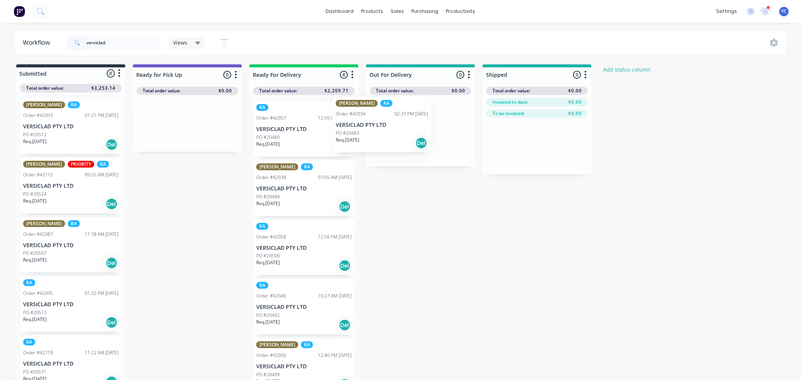
drag, startPoint x: 303, startPoint y: 138, endPoint x: 408, endPoint y: 127, distance: 105.7
click at [408, 128] on div "Submitted 8 Status colour #273444 hex #273444 Save Cancel Summaries Total order…" at bounding box center [405, 224] width 823 height 320
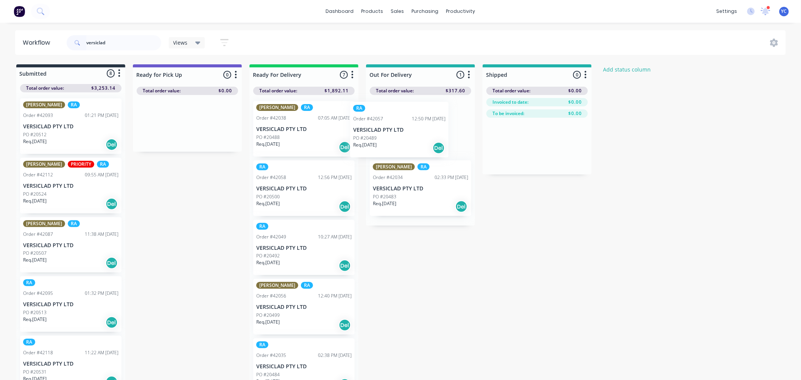
drag, startPoint x: 296, startPoint y: 141, endPoint x: 397, endPoint y: 142, distance: 100.3
click at [397, 142] on div "Submitted 8 Status colour #273444 hex #273444 Save Cancel Summaries Total order…" at bounding box center [405, 224] width 823 height 320
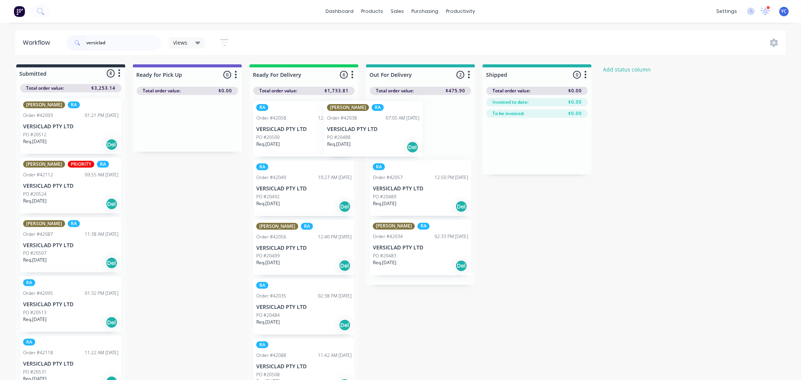
drag, startPoint x: 290, startPoint y: 136, endPoint x: 383, endPoint y: 134, distance: 93.5
click at [383, 135] on div "Submitted 8 Status colour #273444 hex #273444 Save Cancel Summaries Total order…" at bounding box center [405, 224] width 823 height 320
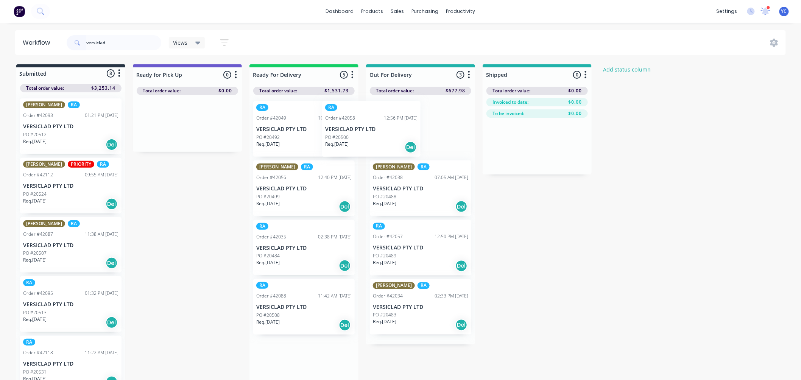
drag, startPoint x: 311, startPoint y: 138, endPoint x: 390, endPoint y: 135, distance: 79.1
click at [390, 137] on div "Submitted 8 Status colour #273444 hex #273444 Save Cancel Summaries Total order…" at bounding box center [405, 224] width 823 height 320
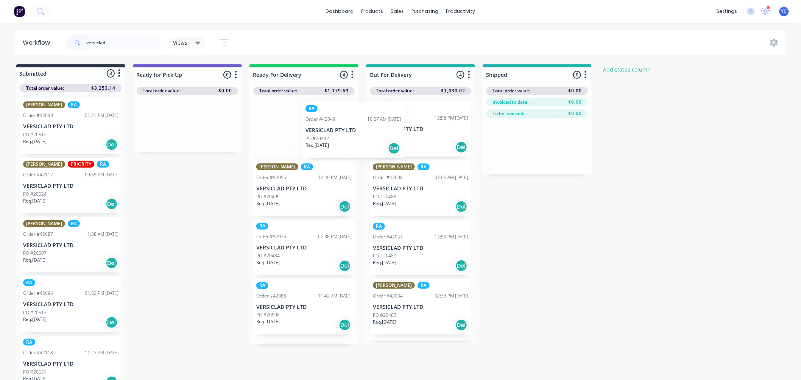
drag, startPoint x: 297, startPoint y: 138, endPoint x: 308, endPoint y: 145, distance: 12.3
click at [392, 142] on div "Submitted 8 Status colour #273444 hex #273444 Save Cancel Summaries Total order…" at bounding box center [405, 222] width 823 height 317
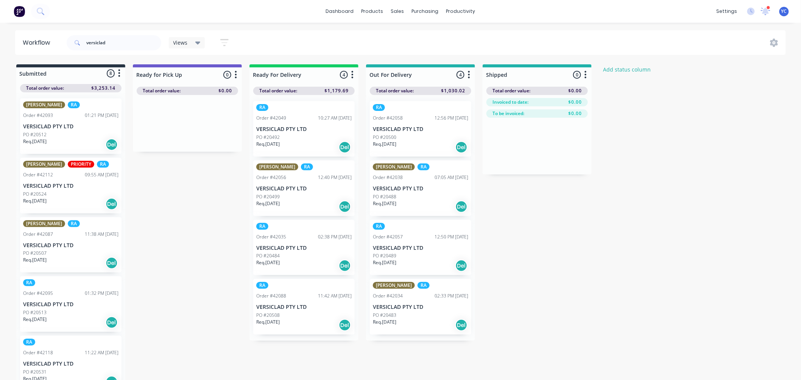
drag, startPoint x: 394, startPoint y: 149, endPoint x: 375, endPoint y: 168, distance: 26.5
click at [375, 168] on div "Submitted 8 Status colour #273444 hex #273444 Save Cancel Summaries Total order…" at bounding box center [405, 222] width 823 height 317
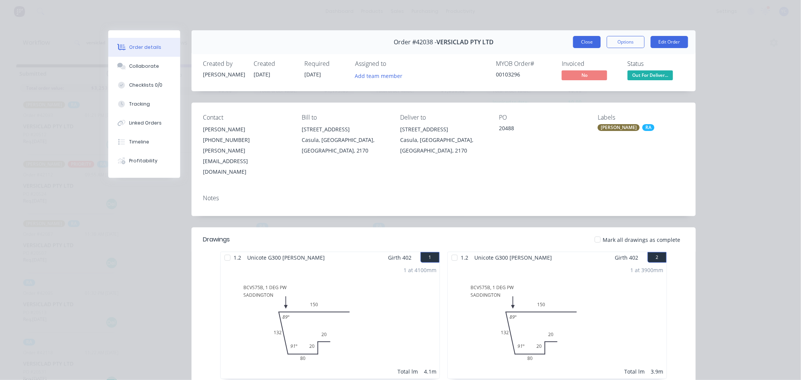
click at [585, 40] on button "Close" at bounding box center [587, 42] width 28 height 12
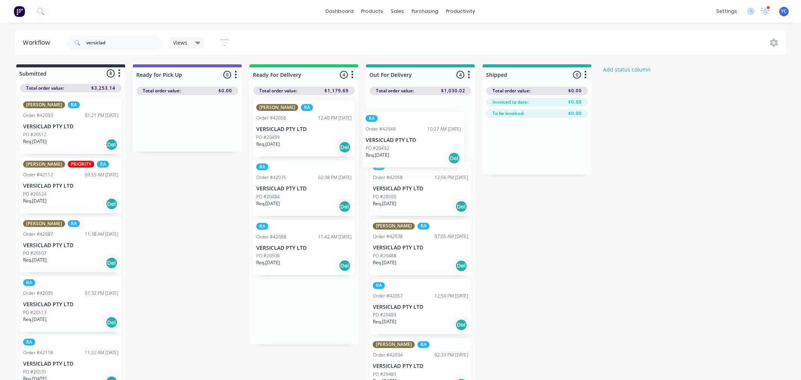
drag, startPoint x: 293, startPoint y: 137, endPoint x: 407, endPoint y: 148, distance: 114.4
click at [407, 148] on div "Submitted 8 Status colour #273444 hex #273444 Save Cancel Summaries Total order…" at bounding box center [405, 224] width 823 height 320
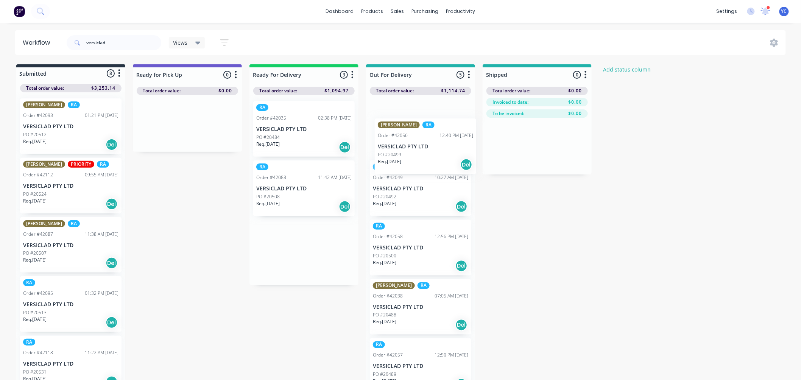
drag, startPoint x: 305, startPoint y: 136, endPoint x: 426, endPoint y: 154, distance: 122.0
click at [428, 155] on div "Submitted 8 Status colour #273444 hex #273444 Save Cancel Summaries Total order…" at bounding box center [405, 224] width 823 height 320
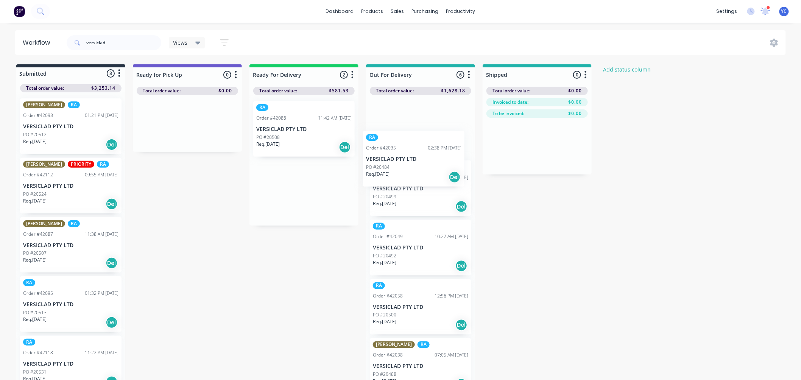
drag, startPoint x: 306, startPoint y: 135, endPoint x: 389, endPoint y: 156, distance: 84.7
click at [424, 167] on div "Submitted 8 Status colour #273444 hex #273444 Save Cancel Summaries Total order…" at bounding box center [405, 224] width 823 height 320
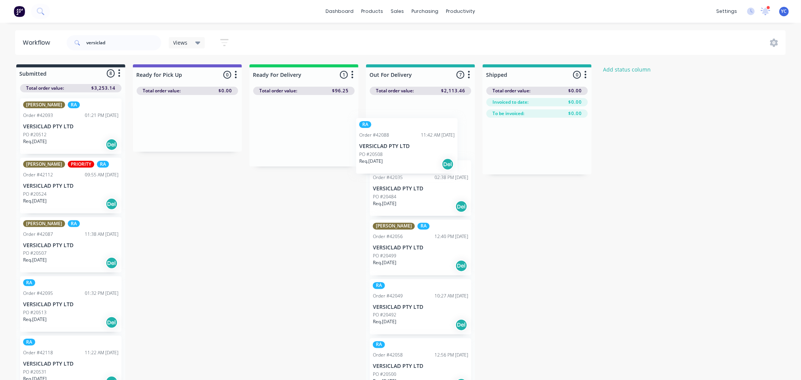
drag, startPoint x: 398, startPoint y: 154, endPoint x: 424, endPoint y: 154, distance: 25.4
click at [423, 154] on div "Submitted 8 Status colour #273444 hex #273444 Save Cancel Summaries Total order…" at bounding box center [405, 224] width 823 height 320
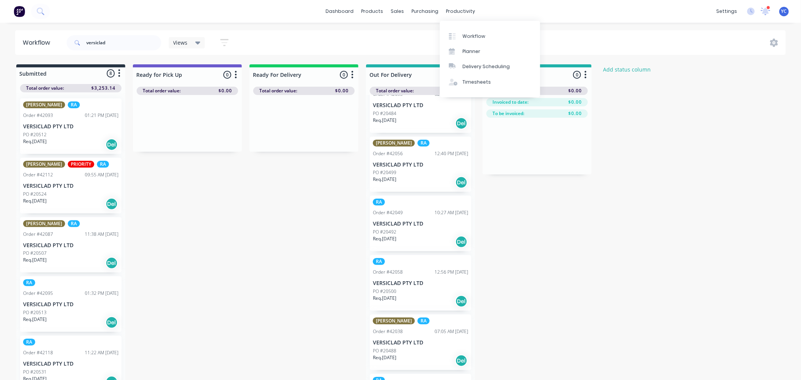
scroll to position [187, 0]
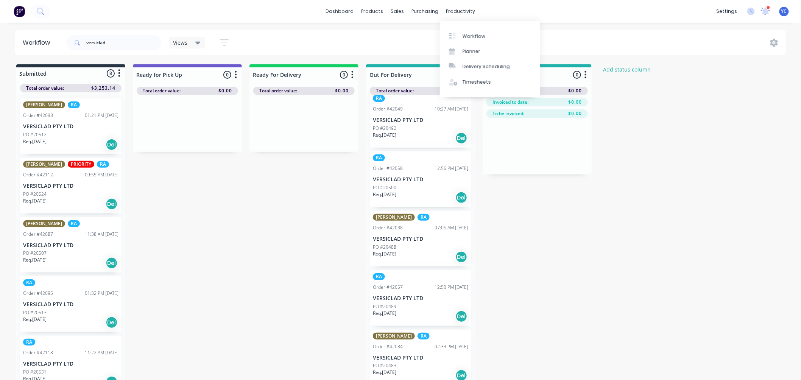
click at [555, 232] on div "Submitted 8 Status colour #273444 hex #273444 Save Cancel Summaries Total order…" at bounding box center [405, 224] width 823 height 320
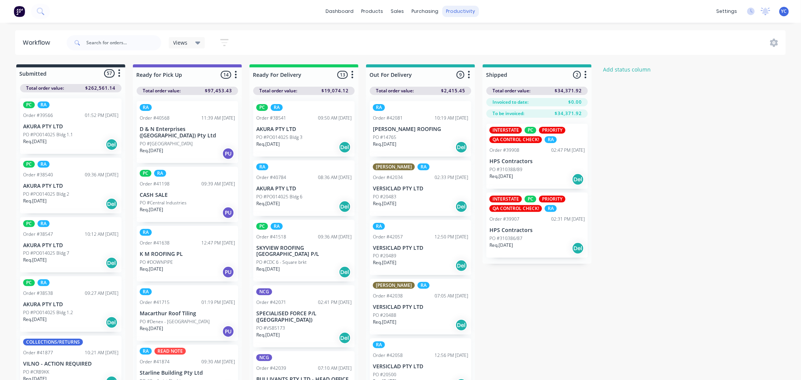
click at [467, 9] on div "productivity" at bounding box center [460, 11] width 37 height 11
click at [500, 66] on div "Delivery Scheduling" at bounding box center [485, 66] width 47 height 7
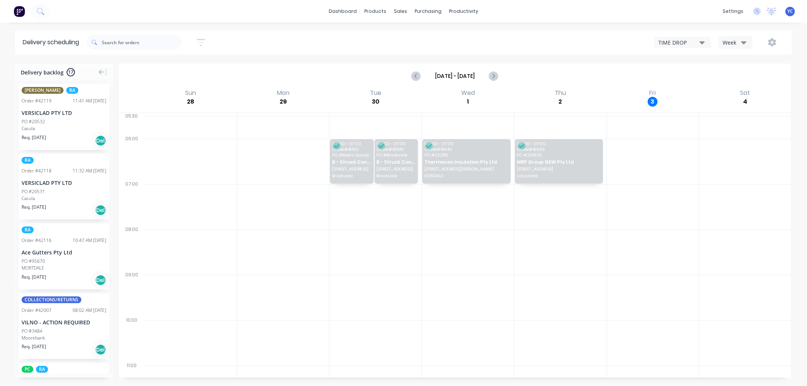
click at [501, 81] on div "[DATE] - [DATE]" at bounding box center [455, 75] width 671 height 23
click at [497, 80] on icon "Next page" at bounding box center [493, 76] width 9 height 9
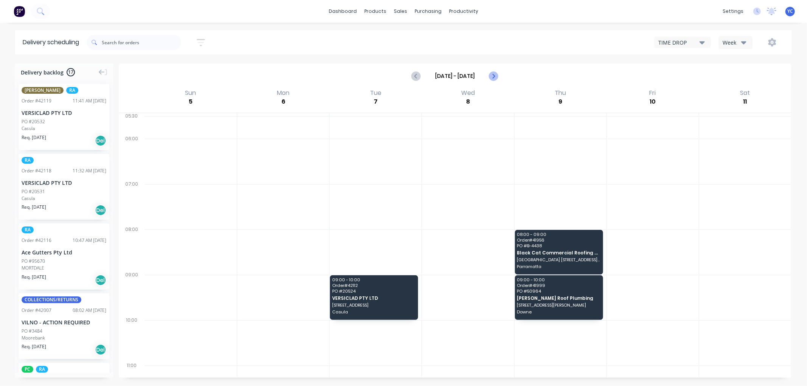
click at [497, 80] on icon "Next page" at bounding box center [493, 76] width 9 height 9
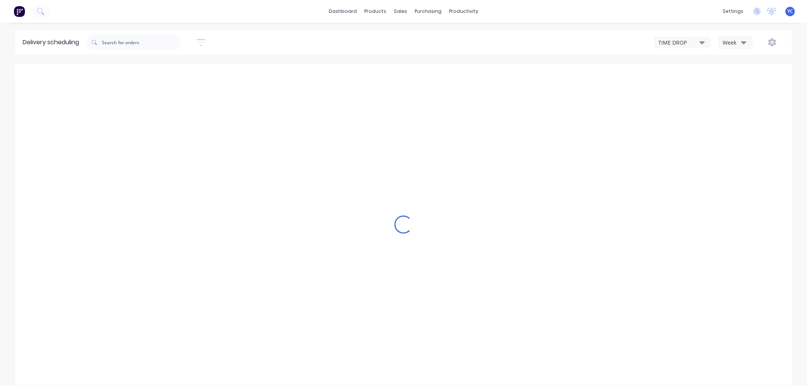
click at [497, 80] on icon "Next page" at bounding box center [493, 76] width 9 height 9
click at [695, 39] on div "TIME DROP" at bounding box center [678, 43] width 41 height 8
type input "Oct 19 - Oct 25"
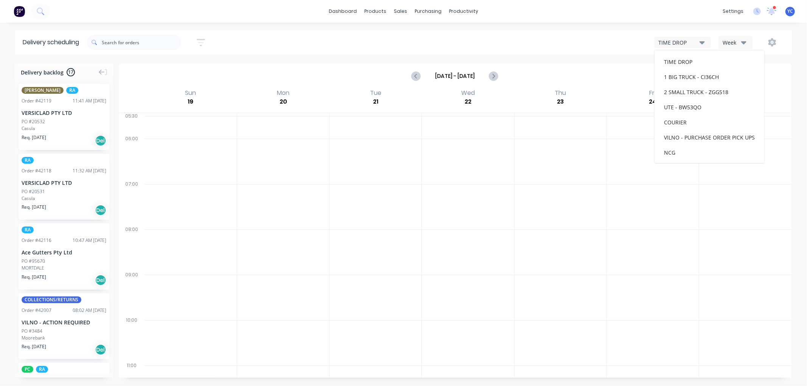
click at [723, 44] on div "Week" at bounding box center [734, 43] width 22 height 8
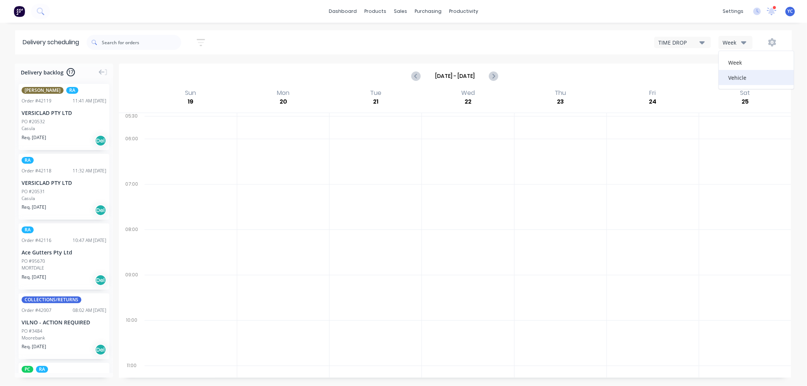
click at [735, 76] on div "Vehicle" at bounding box center [756, 77] width 75 height 15
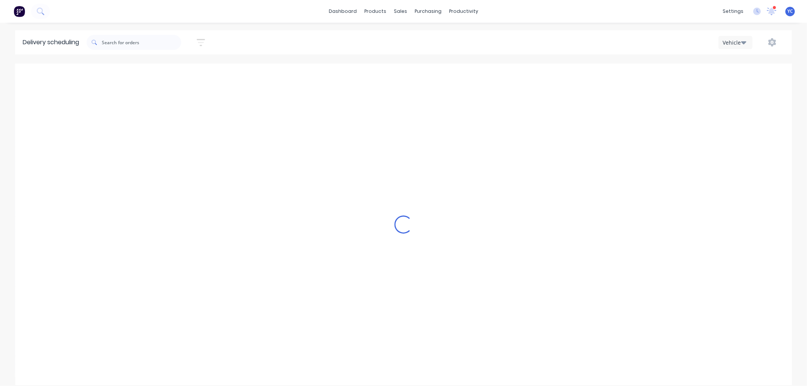
scroll to position [0, 0]
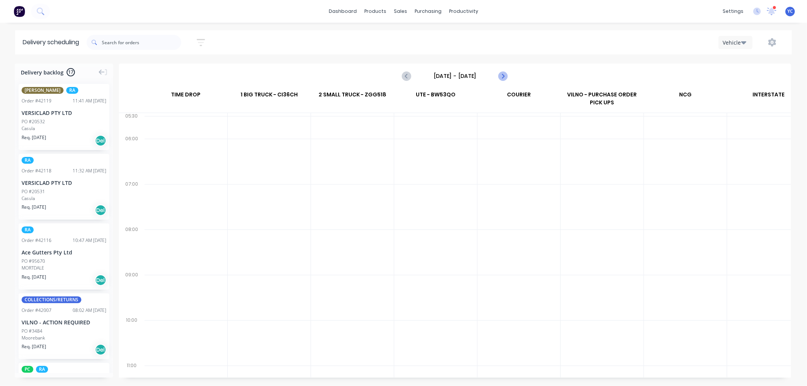
click at [506, 78] on icon "Next page" at bounding box center [502, 76] width 9 height 9
click at [411, 76] on icon "Previous page" at bounding box center [407, 76] width 9 height 9
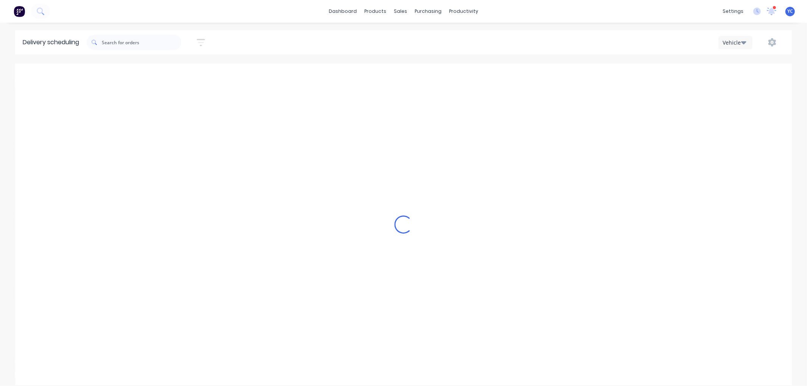
click at [411, 76] on div "Loading..." at bounding box center [403, 225] width 777 height 322
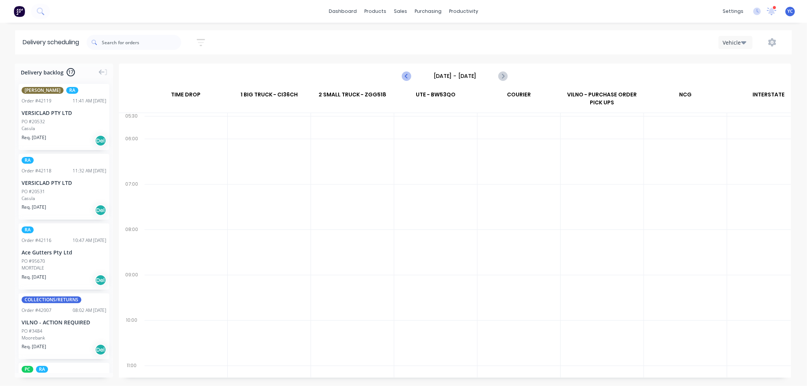
click at [411, 76] on icon "Previous page" at bounding box center [407, 76] width 9 height 9
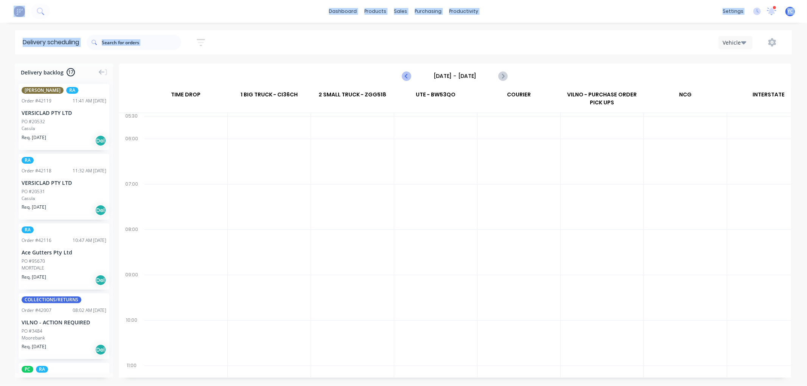
click at [411, 76] on icon "Previous page" at bounding box center [407, 76] width 9 height 9
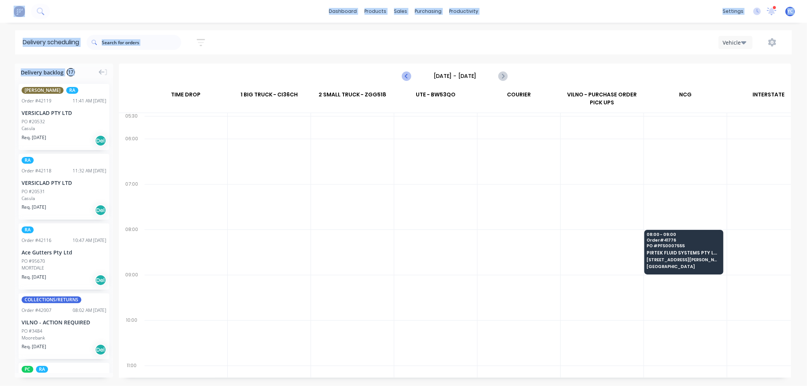
click at [411, 76] on icon "Previous page" at bounding box center [407, 76] width 9 height 9
type input "Monday - 13/10/25"
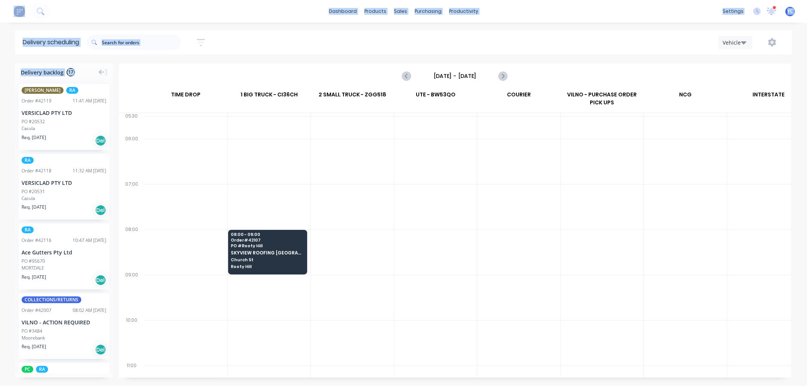
click at [742, 45] on icon "button" at bounding box center [743, 42] width 5 height 8
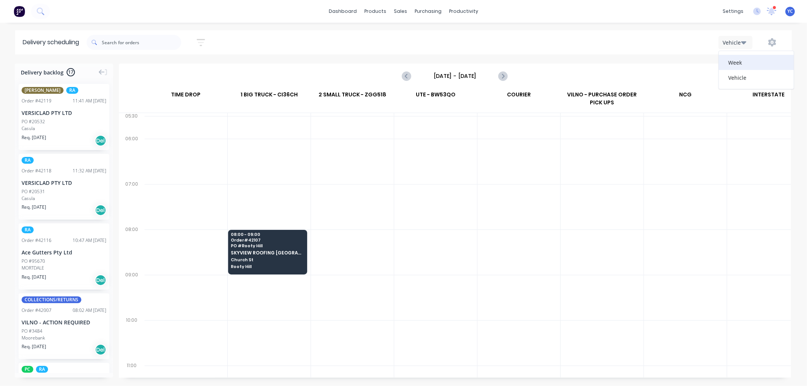
click at [749, 64] on div "Week" at bounding box center [756, 62] width 75 height 15
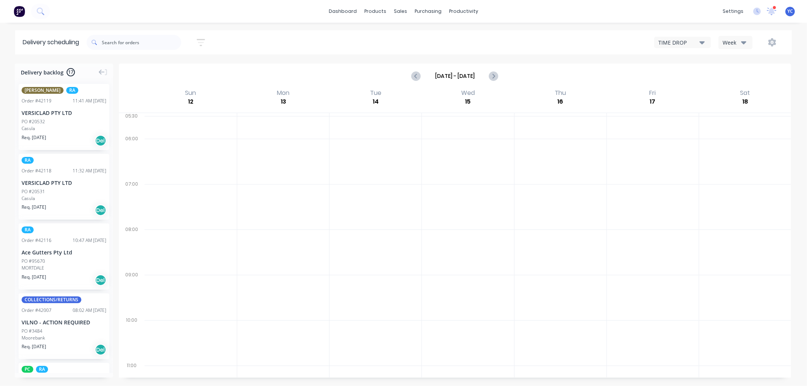
click at [744, 42] on icon "button" at bounding box center [743, 42] width 5 height 3
click at [748, 75] on div "Vehicle" at bounding box center [756, 77] width 75 height 15
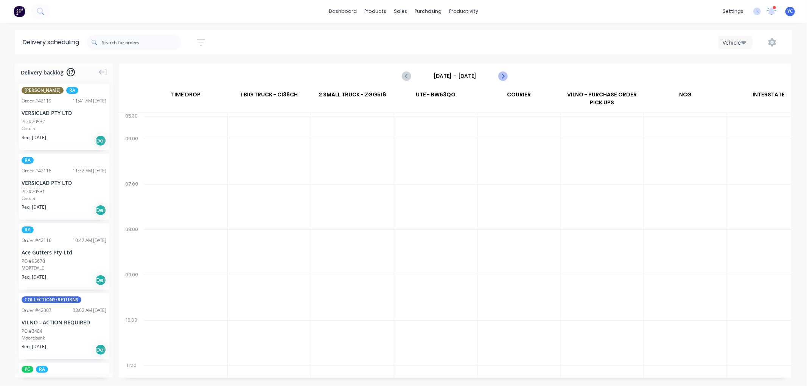
click at [502, 73] on icon "Next page" at bounding box center [502, 76] width 9 height 9
click at [406, 78] on icon "Previous page" at bounding box center [407, 76] width 9 height 9
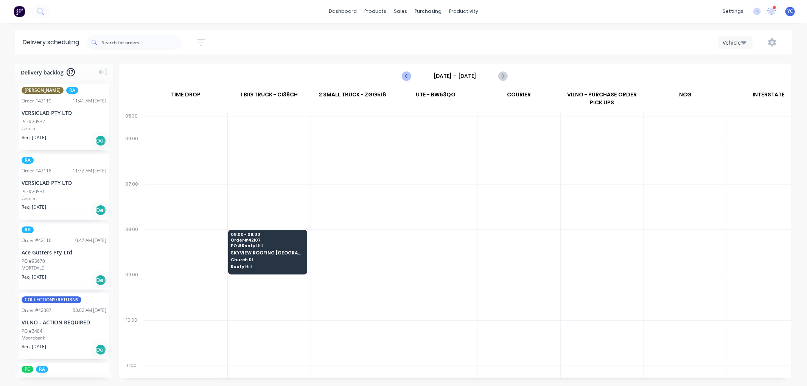
click at [406, 78] on icon "Previous page" at bounding box center [407, 76] width 9 height 9
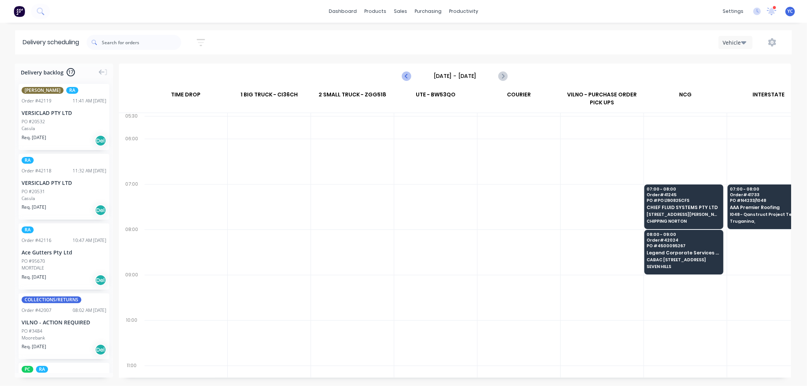
click at [406, 78] on icon "Previous page" at bounding box center [407, 76] width 9 height 9
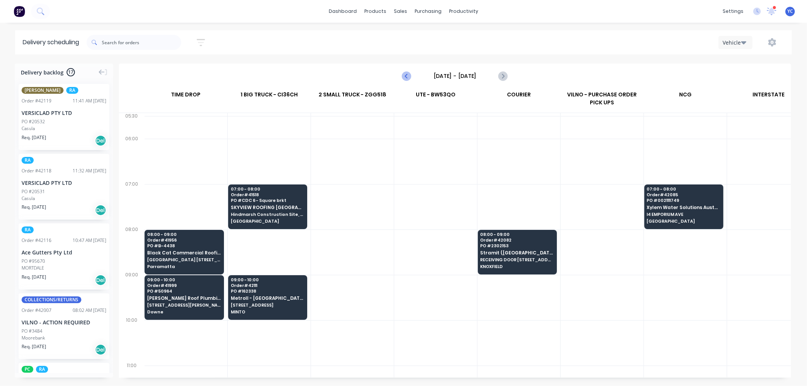
click at [406, 78] on icon "Previous page" at bounding box center [407, 76] width 9 height 9
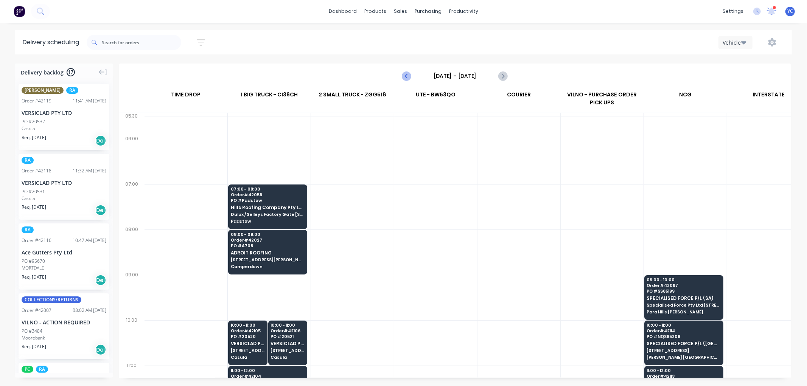
click at [406, 78] on icon "Previous page" at bounding box center [407, 76] width 9 height 9
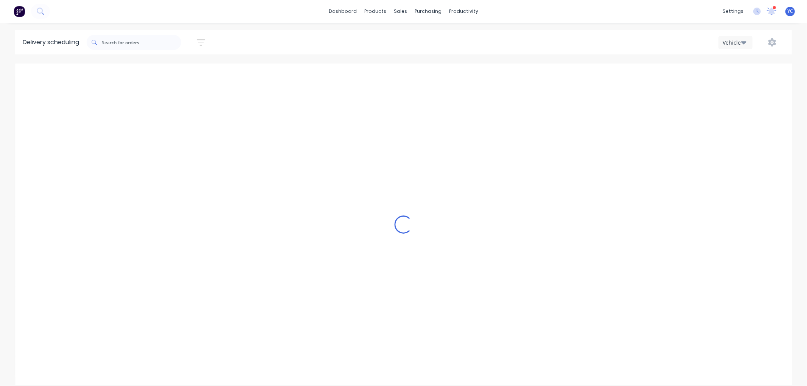
type input "Tuesday - 07/10/25"
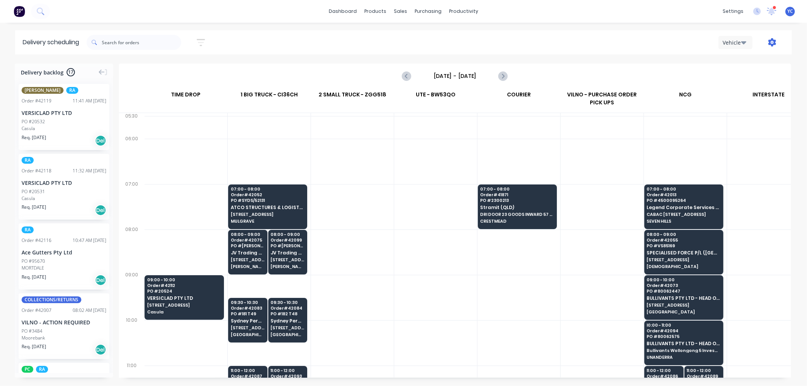
click at [776, 43] on icon "button" at bounding box center [772, 42] width 8 height 8
click at [749, 64] on div "Run Sheet" at bounding box center [748, 62] width 58 height 11
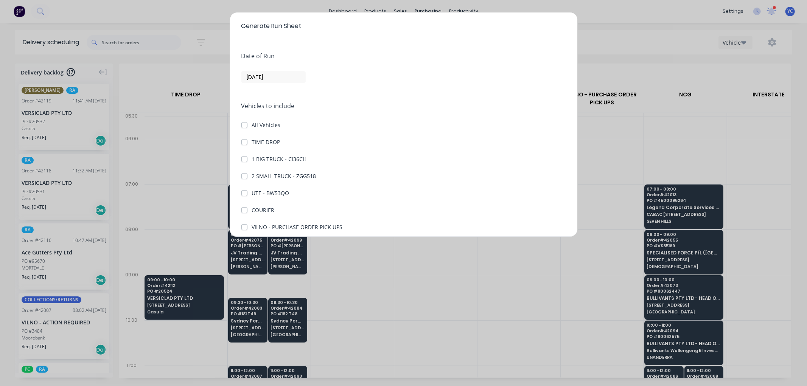
click at [252, 79] on input "[DATE]" at bounding box center [274, 77] width 64 height 11
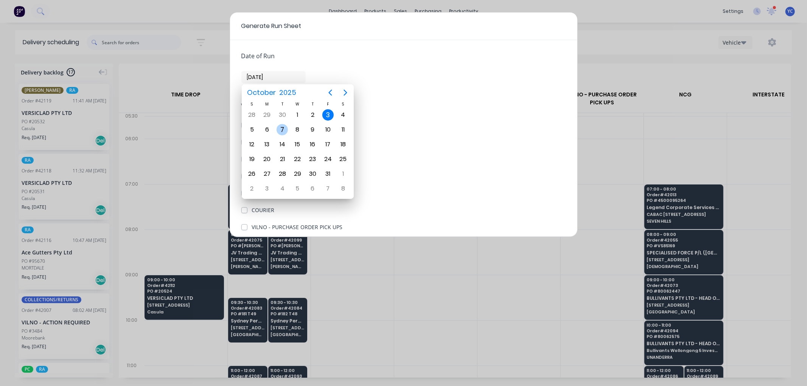
click at [282, 126] on div "7" at bounding box center [282, 129] width 11 height 11
type input "[DATE]"
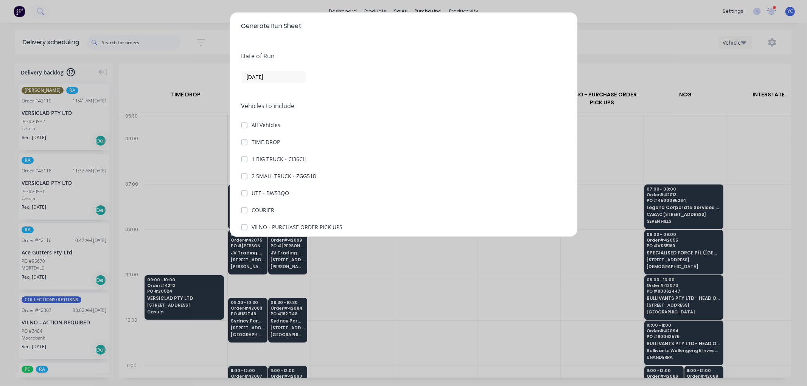
click at [252, 141] on label "TIME DROP" at bounding box center [266, 142] width 28 height 8
click at [245, 141] on DROP "TIME DROP" at bounding box center [244, 141] width 6 height 7
checkbox DROP "true"
click at [252, 159] on label "1 BIG TRUCK - CI36CH" at bounding box center [279, 159] width 55 height 8
click at [247, 159] on CI36CH "1 BIG TRUCK - CI36CH" at bounding box center [244, 158] width 6 height 7
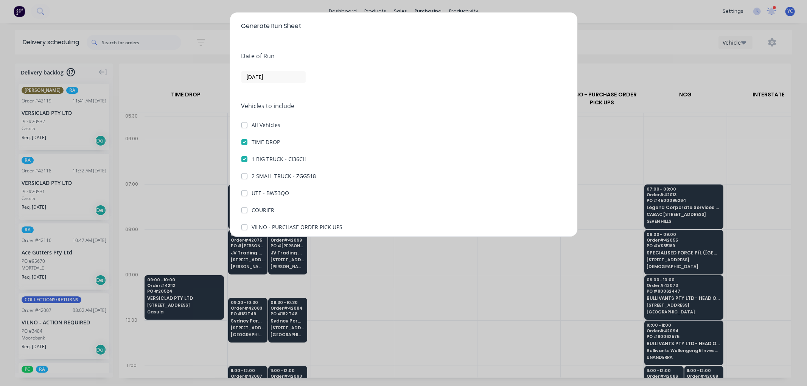
checkbox CI36CH "true"
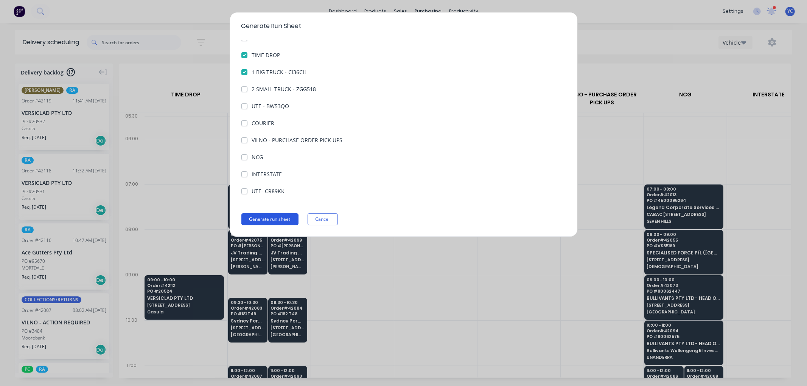
click at [280, 216] on button "Generate run sheet" at bounding box center [269, 219] width 57 height 12
